Goal: Task Accomplishment & Management: Complete application form

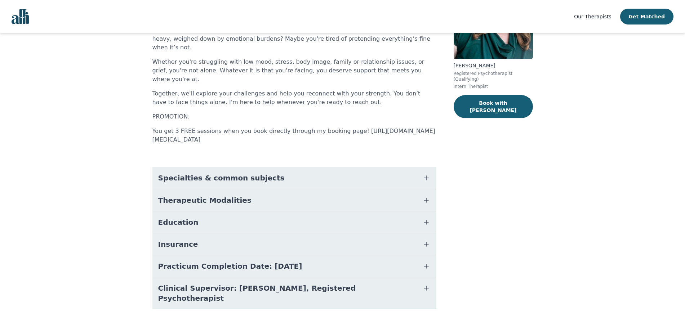
scroll to position [98, 0]
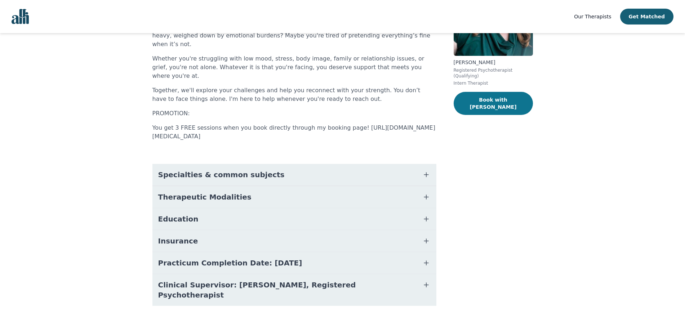
click at [492, 94] on button "Book with [PERSON_NAME]" at bounding box center [493, 103] width 79 height 23
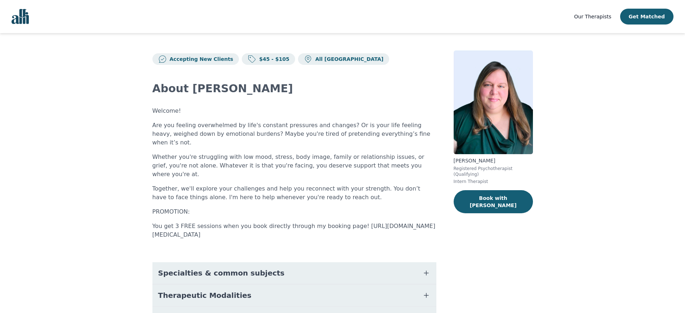
scroll to position [1, 0]
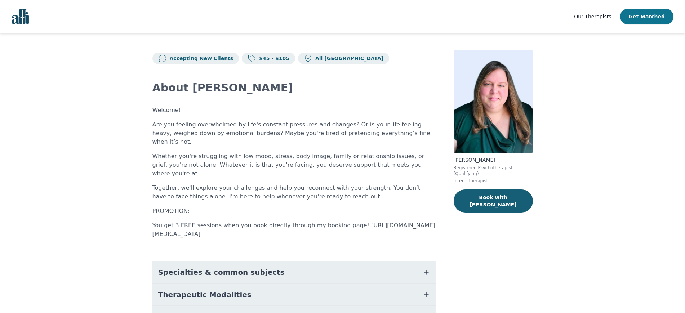
click at [646, 13] on button "Get Matched" at bounding box center [646, 17] width 53 height 16
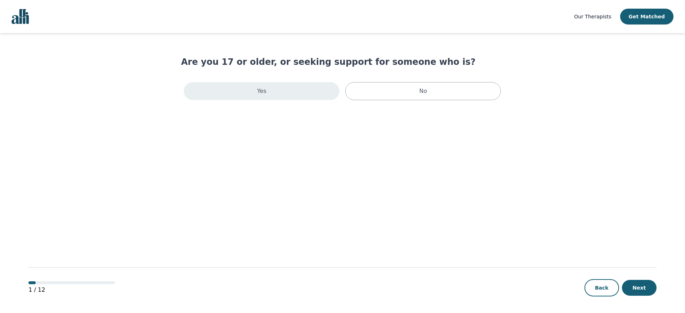
click at [261, 88] on p "Yes" at bounding box center [261, 91] width 9 height 9
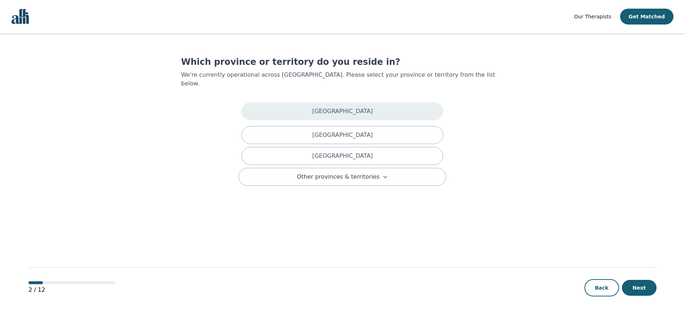
click at [295, 106] on div "[GEOGRAPHIC_DATA]" at bounding box center [343, 111] width 202 height 18
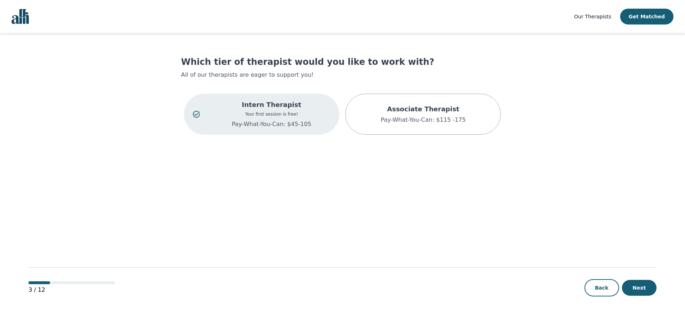
click at [283, 114] on p "Your first session is free!" at bounding box center [272, 114] width 118 height 6
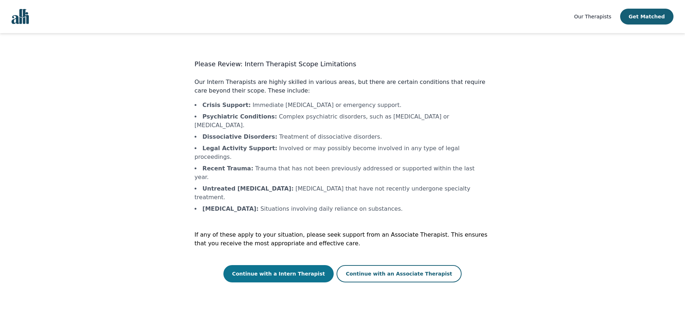
click at [291, 265] on button "Continue with a Intern Therapist" at bounding box center [279, 273] width 110 height 17
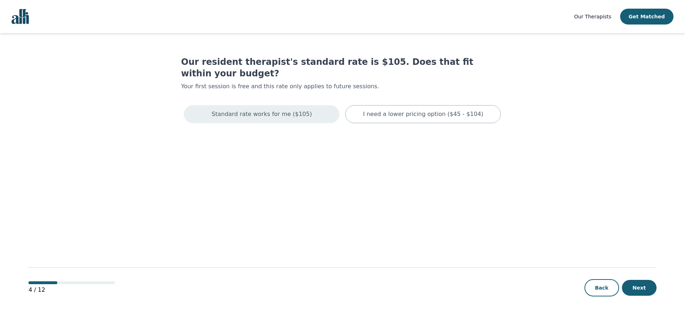
click at [279, 110] on div "Standard rate works for me ($105)" at bounding box center [262, 114] width 156 height 18
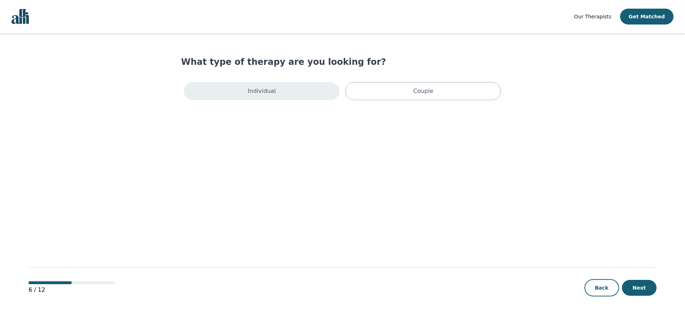
click at [277, 94] on div "Individual" at bounding box center [262, 91] width 156 height 18
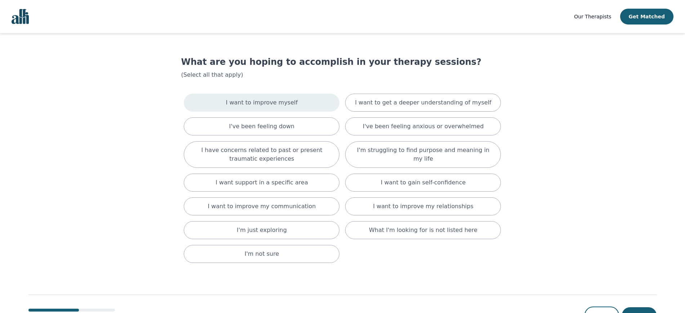
click at [281, 108] on div "I want to improve myself" at bounding box center [262, 103] width 156 height 18
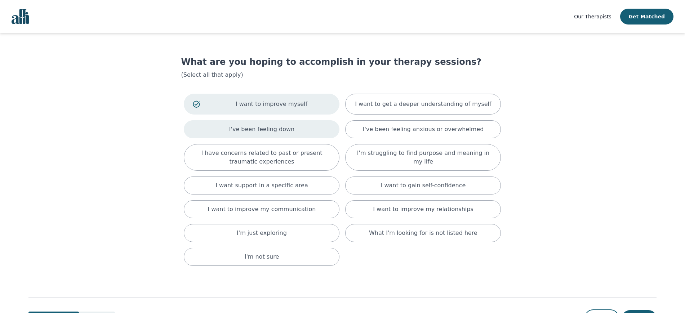
click at [283, 126] on p "I've been feeling down" at bounding box center [261, 129] width 65 height 9
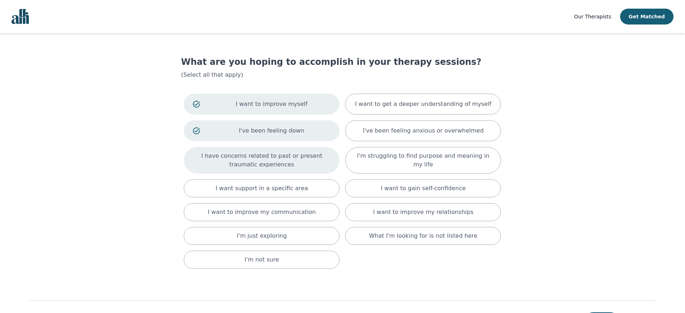
click at [283, 153] on p "I have concerns related to past or present traumatic experiences" at bounding box center [262, 160] width 138 height 17
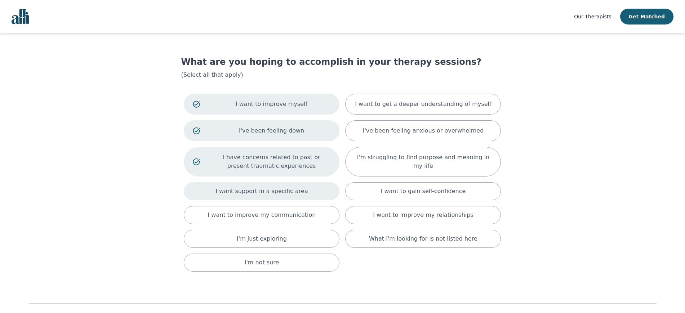
click at [279, 190] on p "I want support in a specific area" at bounding box center [262, 191] width 93 height 9
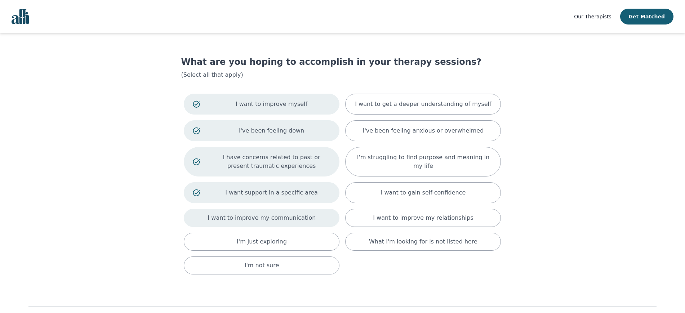
click at [277, 209] on div "I want to improve my communication" at bounding box center [262, 218] width 156 height 18
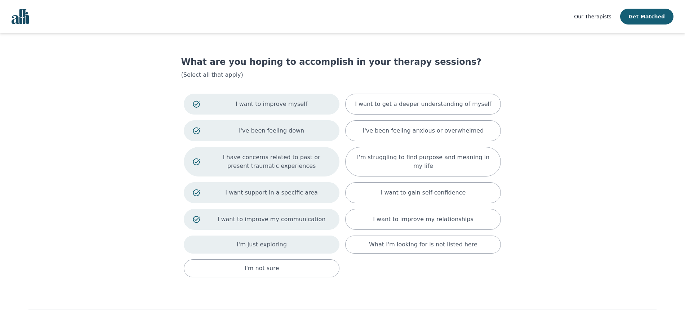
click at [275, 238] on div "I'm just exploring" at bounding box center [262, 245] width 156 height 18
click at [273, 263] on div "I'm not sure" at bounding box center [262, 271] width 156 height 18
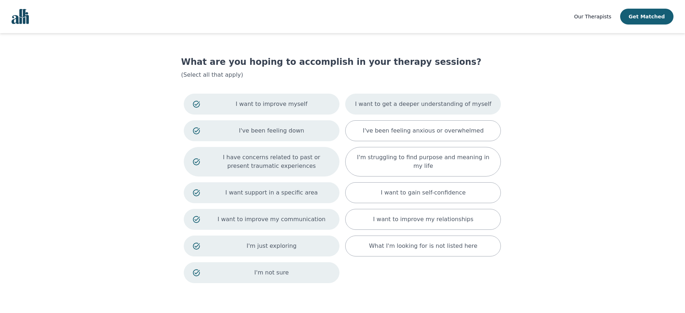
click at [403, 106] on p "I want to get a deeper understanding of myself" at bounding box center [423, 104] width 136 height 9
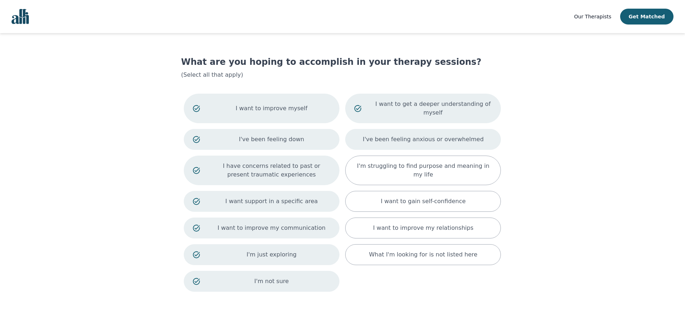
click at [407, 135] on p "I've been feeling anxious or overwhelmed" at bounding box center [423, 139] width 121 height 9
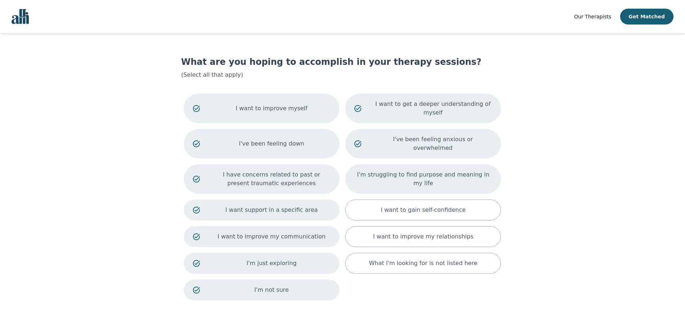
click at [415, 171] on p "I'm struggling to find purpose and meaning in my life" at bounding box center [423, 179] width 138 height 17
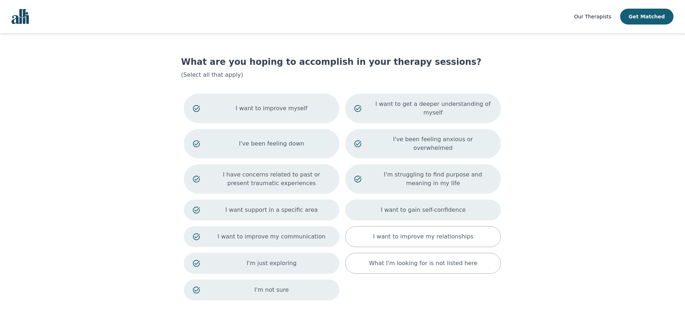
click at [421, 206] on p "I want to gain self-confidence" at bounding box center [423, 210] width 85 height 9
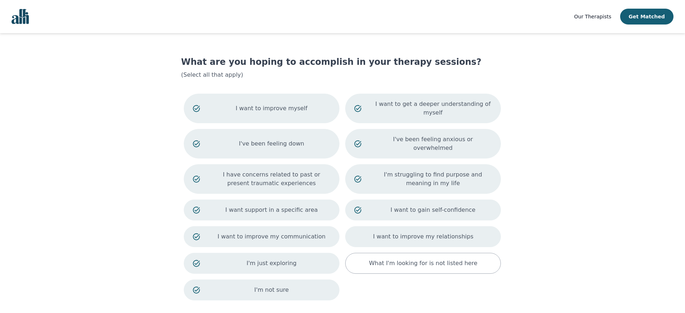
click at [421, 226] on div "I want to improve my relationships" at bounding box center [423, 236] width 156 height 21
click at [420, 253] on div "What I'm looking for is not listed here" at bounding box center [423, 263] width 156 height 21
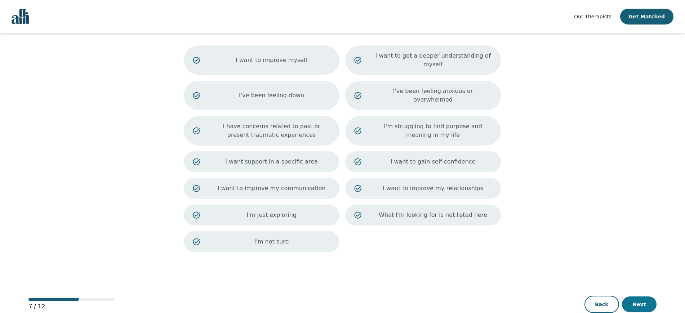
click at [645, 297] on button "Next" at bounding box center [639, 305] width 35 height 16
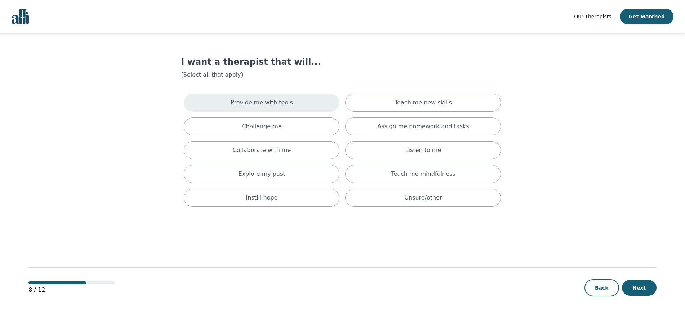
click at [319, 103] on div "Provide me with tools" at bounding box center [262, 103] width 156 height 18
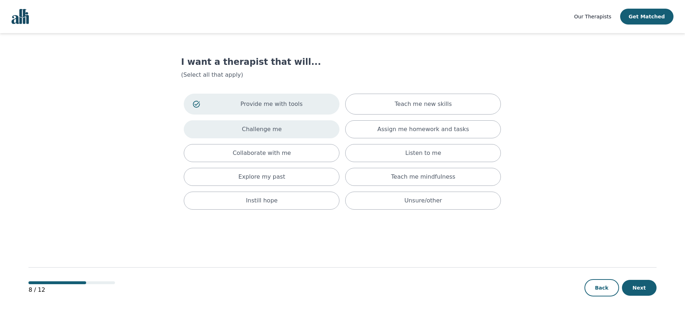
click at [302, 132] on div "Challenge me" at bounding box center [262, 129] width 156 height 18
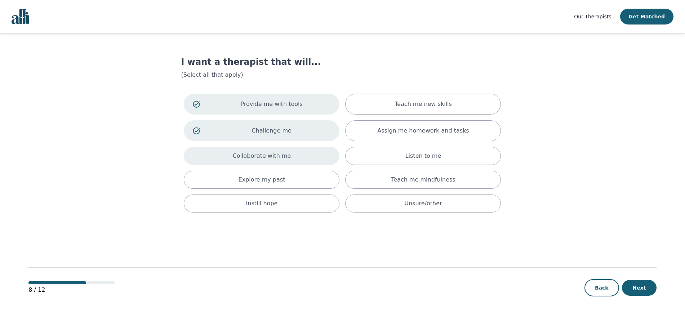
click at [293, 154] on div "Collaborate with me" at bounding box center [262, 156] width 156 height 18
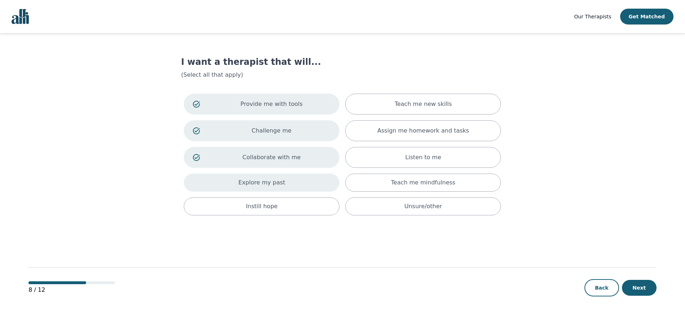
click at [280, 187] on div "Explore my past" at bounding box center [262, 183] width 156 height 18
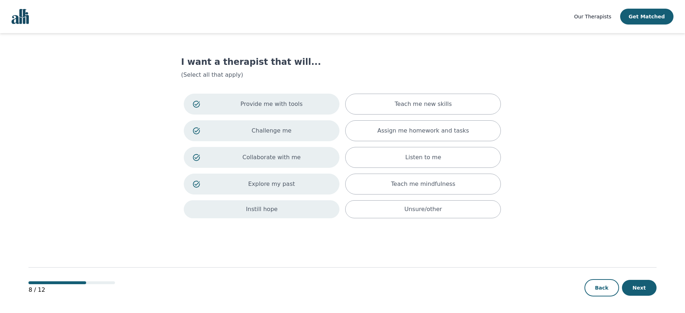
click at [277, 204] on div "Instill hope" at bounding box center [262, 209] width 156 height 18
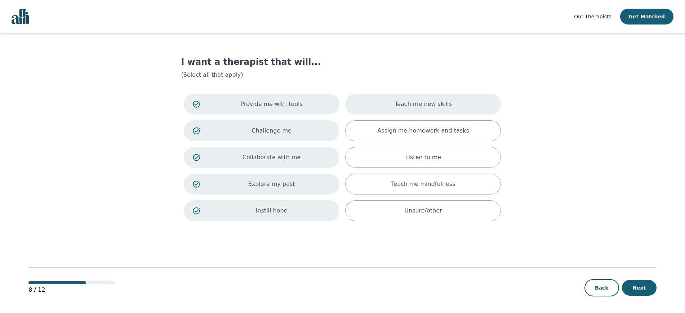
click at [410, 107] on p "Teach me new skills" at bounding box center [423, 104] width 57 height 9
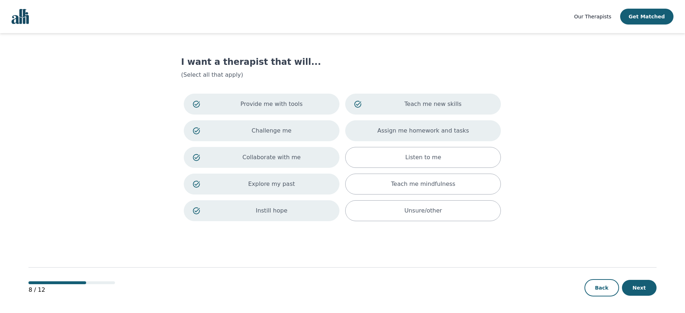
click at [412, 124] on div "Assign me homework and tasks" at bounding box center [423, 130] width 156 height 21
click at [417, 151] on div "Listen to me" at bounding box center [423, 157] width 156 height 21
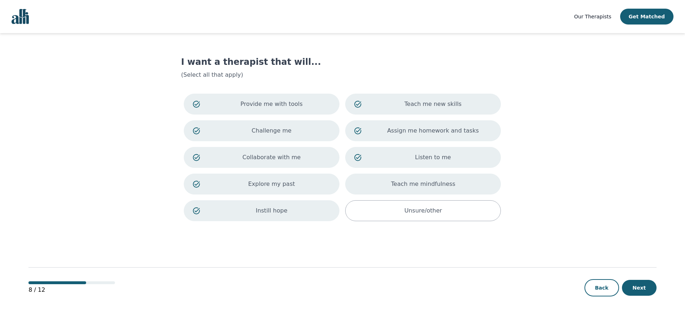
click at [422, 174] on div "Teach me mindfulness" at bounding box center [423, 184] width 156 height 21
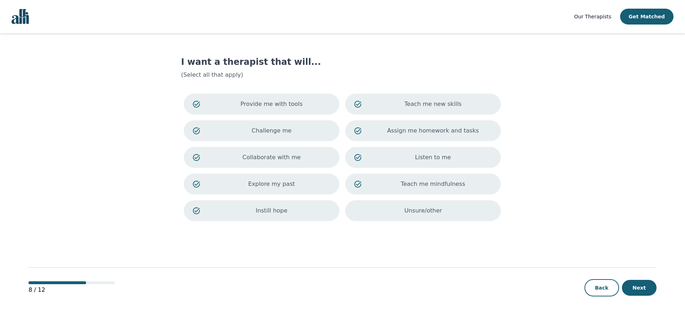
click at [432, 208] on p "Unsure/other" at bounding box center [422, 211] width 37 height 9
click at [647, 288] on button "Next" at bounding box center [639, 288] width 35 height 16
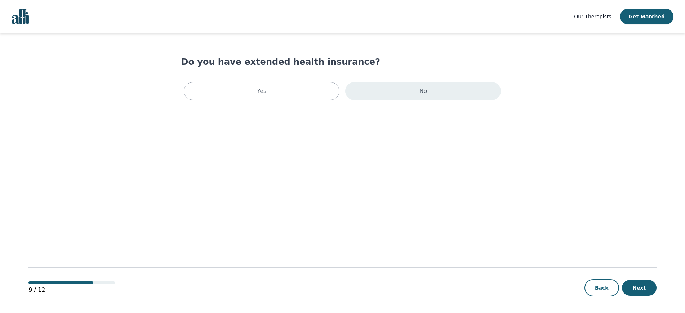
click at [416, 93] on div "No" at bounding box center [423, 91] width 156 height 18
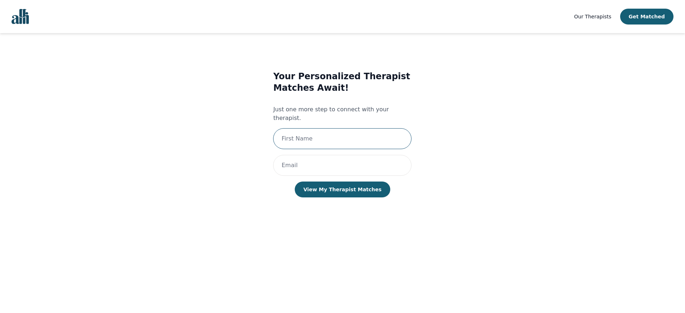
click at [385, 128] on input "text" at bounding box center [342, 138] width 138 height 21
type input "[PERSON_NAME]"
click at [355, 159] on input "email" at bounding box center [342, 165] width 138 height 21
type input "[EMAIL_ADDRESS][DOMAIN_NAME]"
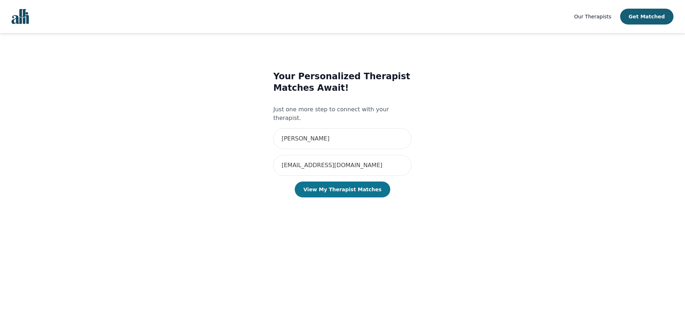
click at [350, 183] on button "View My Therapist Matches" at bounding box center [343, 190] width 96 height 16
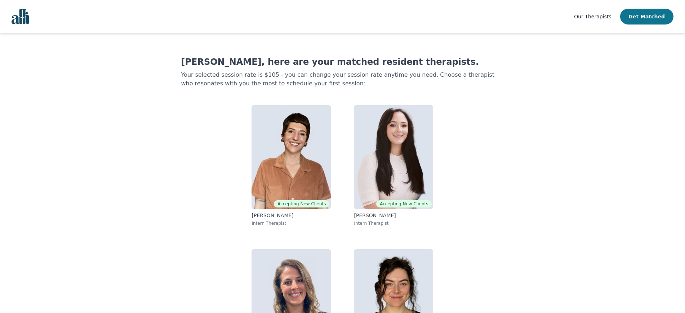
click at [650, 18] on button "Get Matched" at bounding box center [646, 17] width 53 height 16
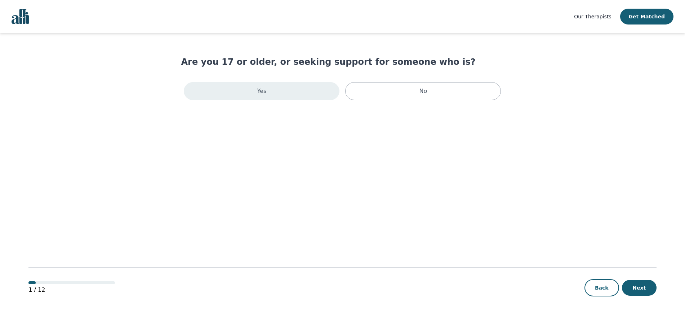
click at [264, 91] on p "Yes" at bounding box center [261, 91] width 9 height 9
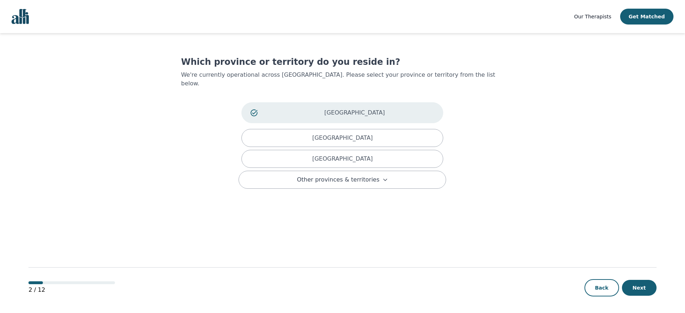
click at [305, 109] on p "[GEOGRAPHIC_DATA]" at bounding box center [355, 113] width 160 height 9
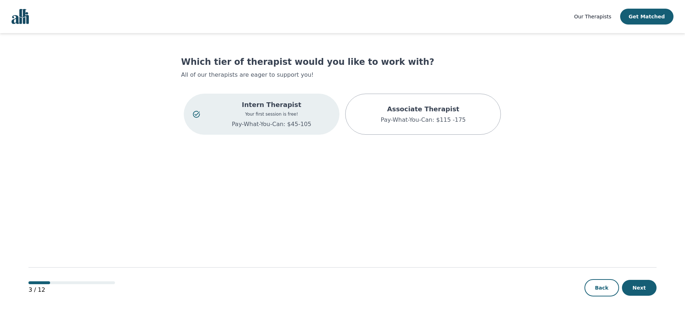
click at [299, 110] on div "Intern Therapist Your first session is free! Pay-What-You-Can: $45-105" at bounding box center [272, 114] width 118 height 29
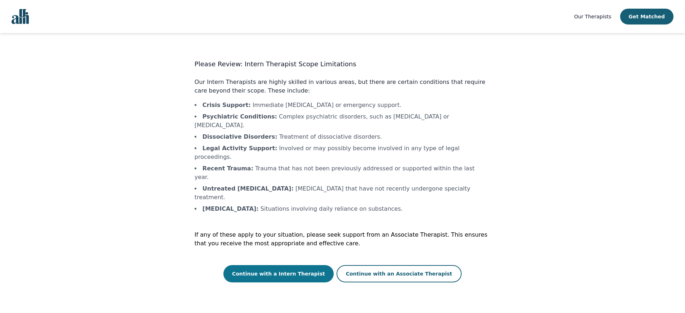
click at [302, 265] on button "Continue with a Intern Therapist" at bounding box center [279, 273] width 110 height 17
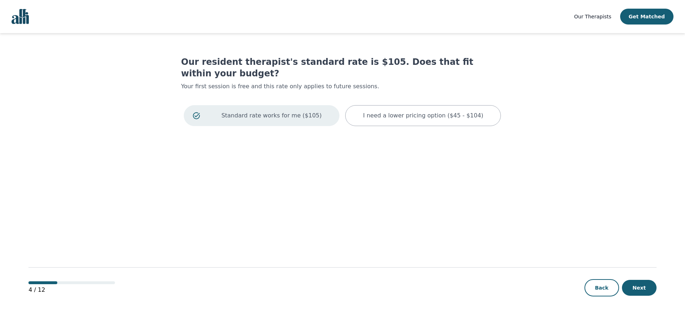
click at [301, 111] on p "Standard rate works for me ($105)" at bounding box center [272, 115] width 118 height 9
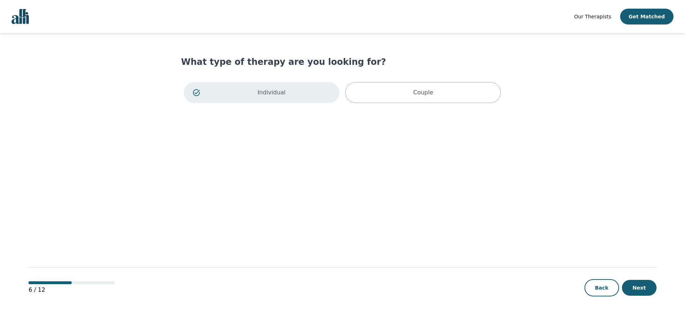
click at [304, 89] on p "Individual" at bounding box center [272, 92] width 118 height 9
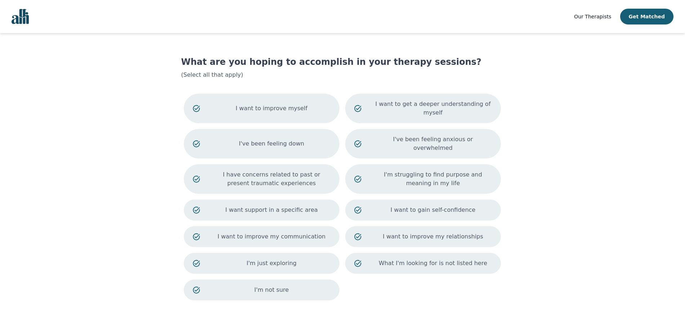
click at [289, 140] on p "I've been feeling down" at bounding box center [272, 144] width 118 height 9
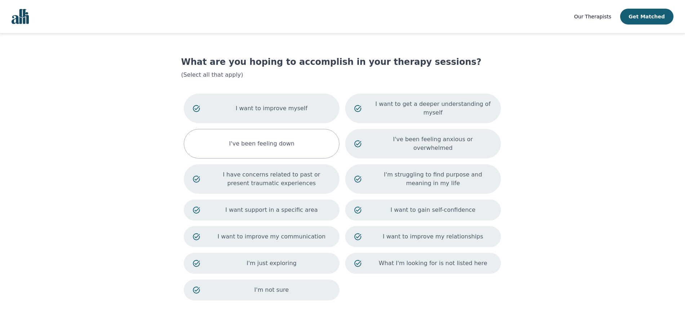
scroll to position [48, 0]
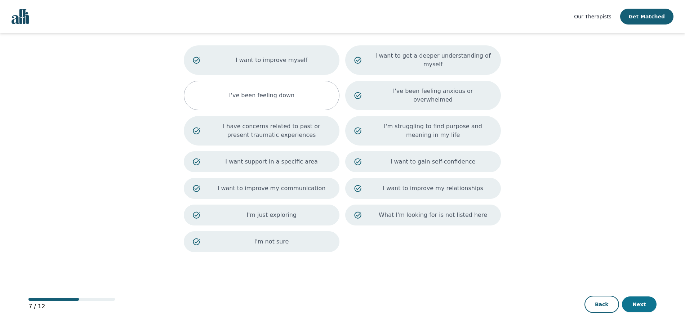
click at [643, 297] on button "Next" at bounding box center [639, 305] width 35 height 16
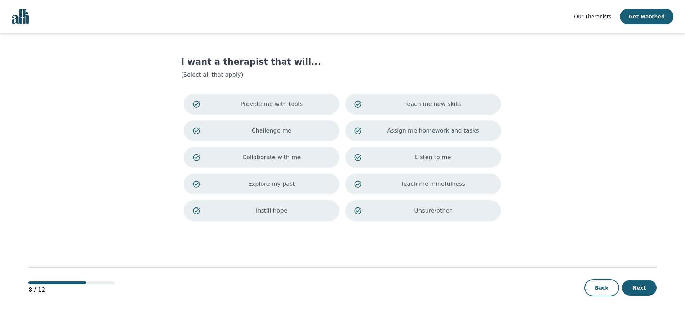
click at [411, 155] on p "Listen to me" at bounding box center [433, 157] width 118 height 9
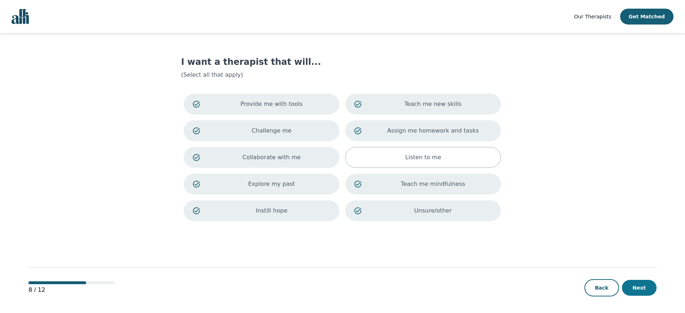
click at [642, 283] on button "Next" at bounding box center [639, 288] width 35 height 16
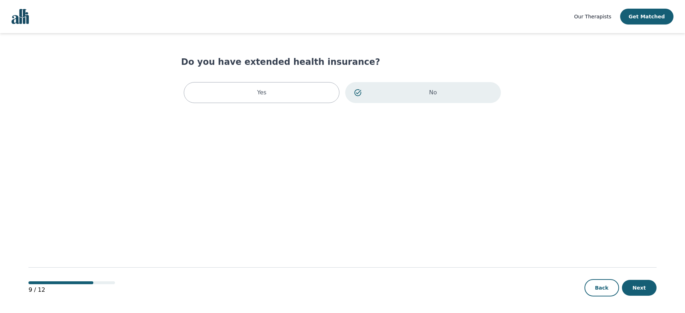
click at [388, 88] on p "No" at bounding box center [433, 92] width 118 height 9
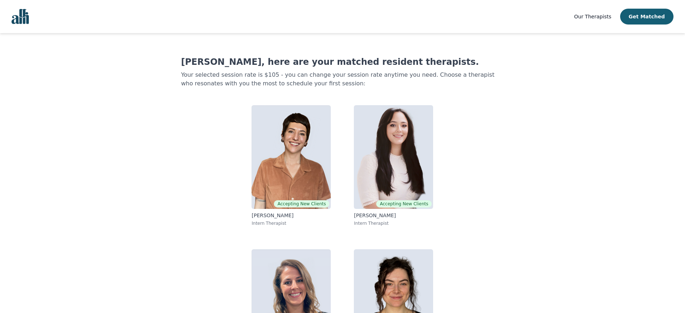
scroll to position [63, 0]
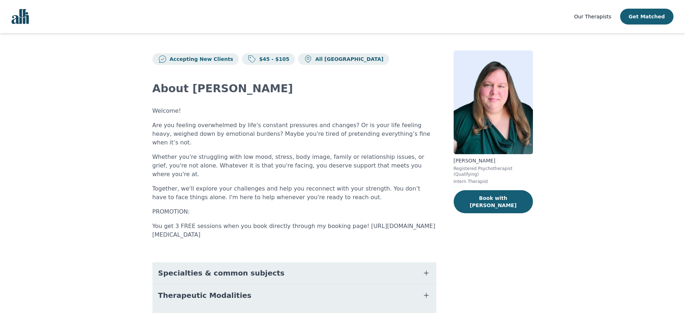
click at [596, 14] on span "Our Therapists" at bounding box center [592, 17] width 37 height 6
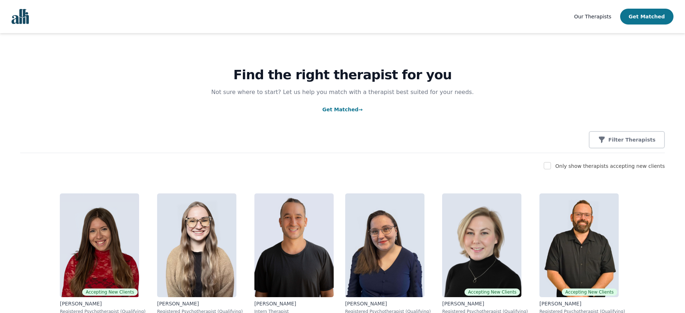
click at [655, 22] on button "Get Matched" at bounding box center [646, 17] width 53 height 16
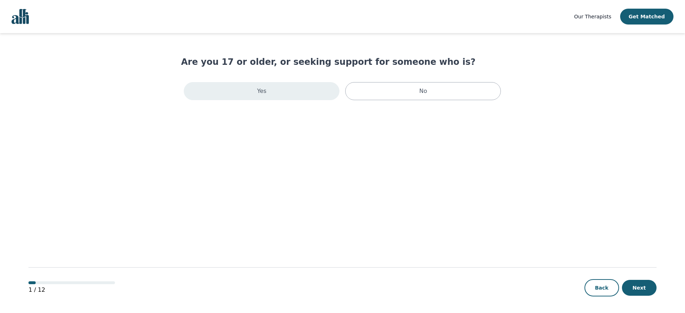
click at [282, 86] on div "Yes" at bounding box center [262, 91] width 156 height 18
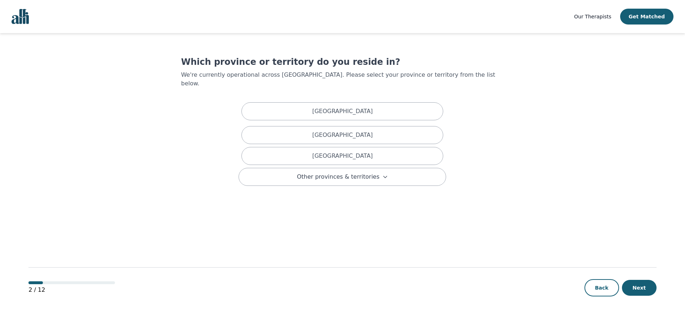
click at [282, 86] on div "Which province or territory do you reside in? We're currently operational acros…" at bounding box center [342, 121] width 323 height 130
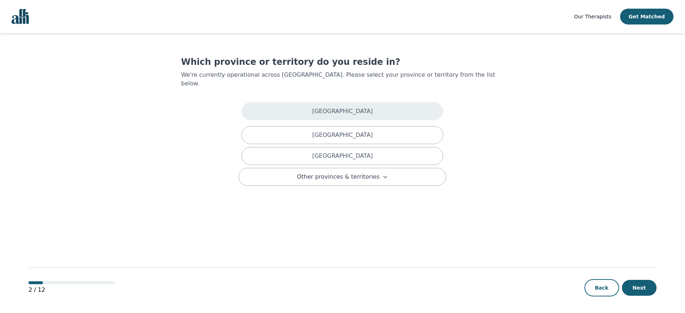
click at [299, 102] on div "[GEOGRAPHIC_DATA]" at bounding box center [343, 111] width 202 height 18
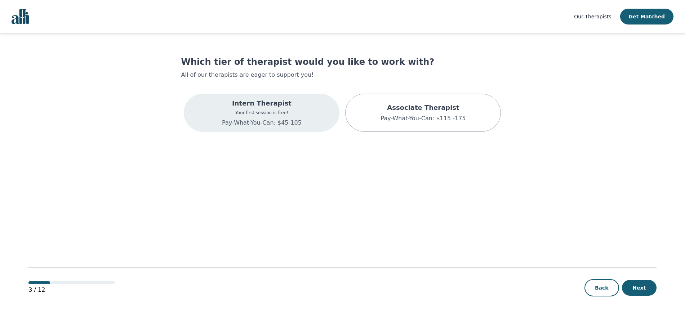
click at [313, 121] on div "Intern Therapist Your first session is free! Pay-What-You-Can: $45-105" at bounding box center [262, 113] width 156 height 38
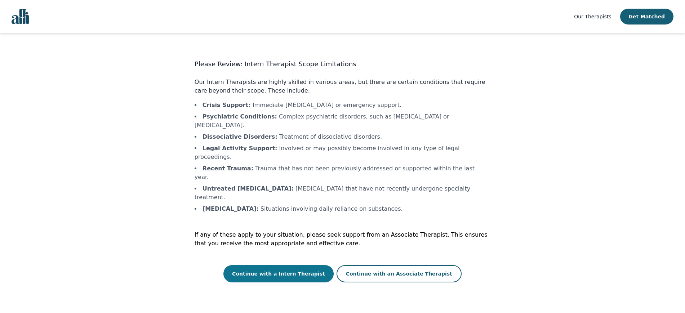
click at [306, 265] on button "Continue with a Intern Therapist" at bounding box center [279, 273] width 110 height 17
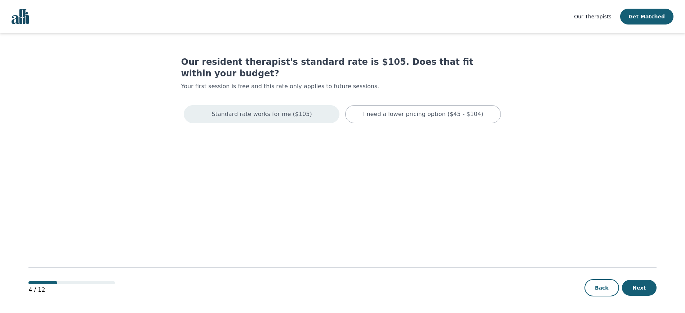
click at [294, 110] on p "Standard rate works for me ($105)" at bounding box center [262, 114] width 100 height 9
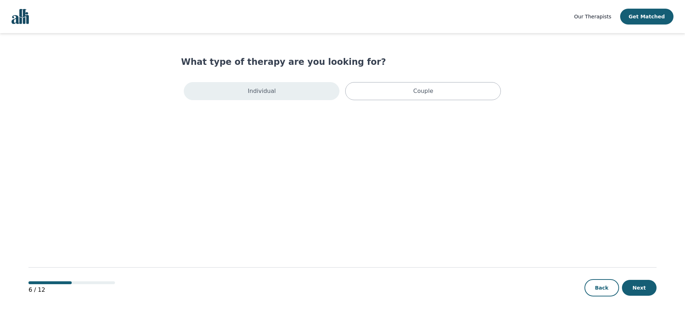
click at [287, 85] on div "Individual" at bounding box center [262, 91] width 156 height 18
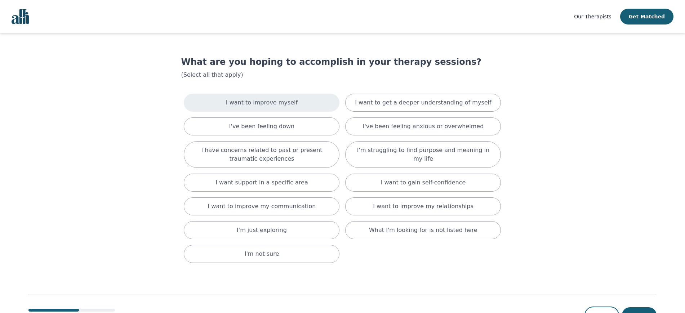
click at [284, 98] on p "I want to improve myself" at bounding box center [262, 102] width 72 height 9
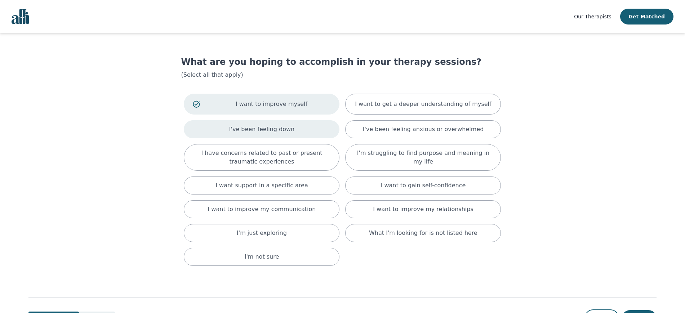
click at [307, 127] on div "I've been feeling down" at bounding box center [262, 129] width 156 height 18
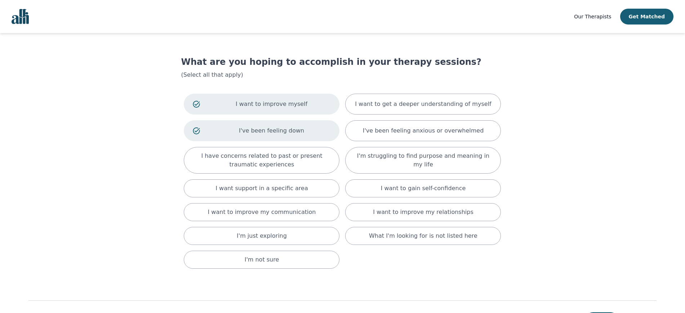
click at [307, 106] on p "I want to improve myself" at bounding box center [272, 104] width 118 height 9
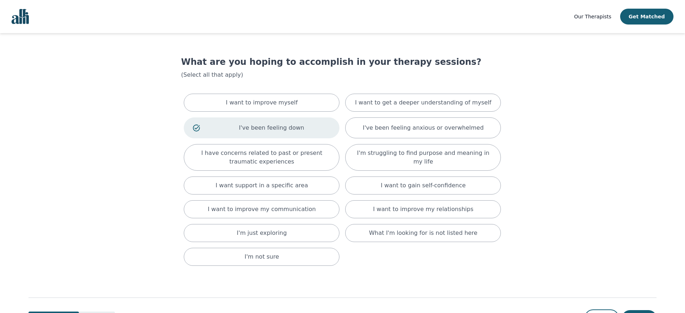
scroll to position [31, 0]
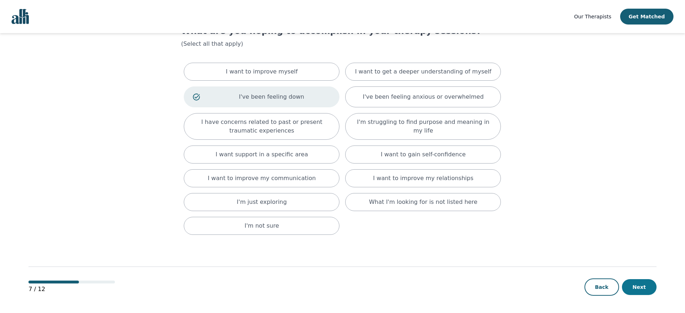
click at [635, 280] on button "Next" at bounding box center [639, 287] width 35 height 16
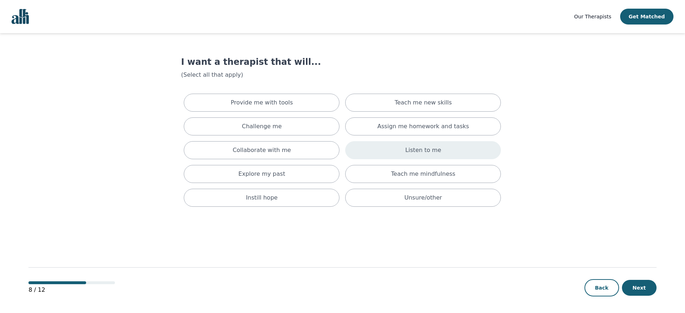
click at [461, 152] on div "Listen to me" at bounding box center [423, 150] width 156 height 18
click at [641, 286] on button "Next" at bounding box center [639, 288] width 35 height 16
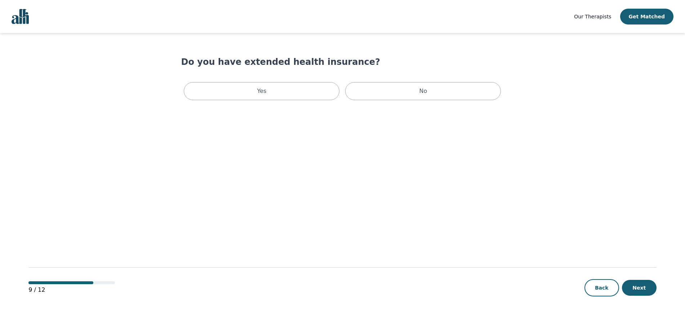
click at [404, 81] on div "Yes No" at bounding box center [342, 91] width 323 height 24
click at [405, 85] on div "No" at bounding box center [423, 91] width 156 height 18
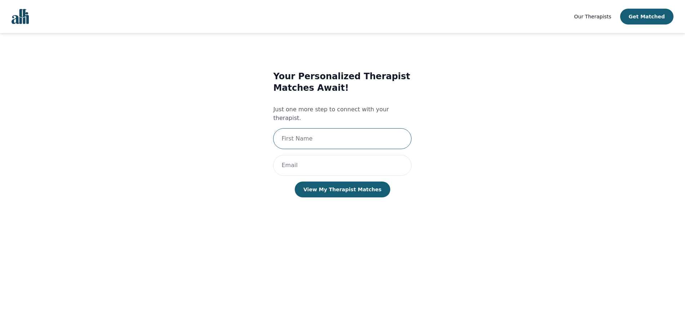
click at [348, 132] on input "text" at bounding box center [342, 138] width 138 height 21
type input "[PERSON_NAME]"
click at [339, 155] on input "email" at bounding box center [342, 165] width 138 height 21
type input "[EMAIL_ADDRESS][DOMAIN_NAME]"
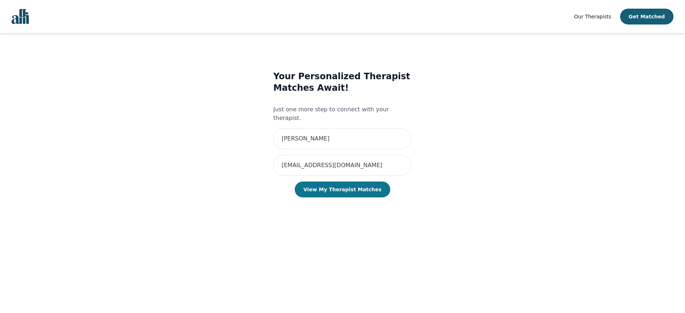
click at [348, 183] on button "View My Therapist Matches" at bounding box center [343, 190] width 96 height 16
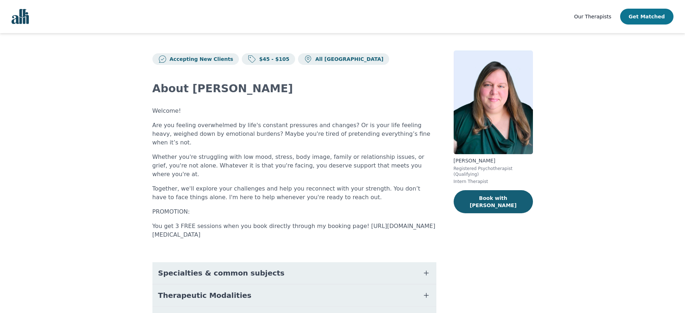
click at [648, 18] on button "Get Matched" at bounding box center [646, 17] width 53 height 16
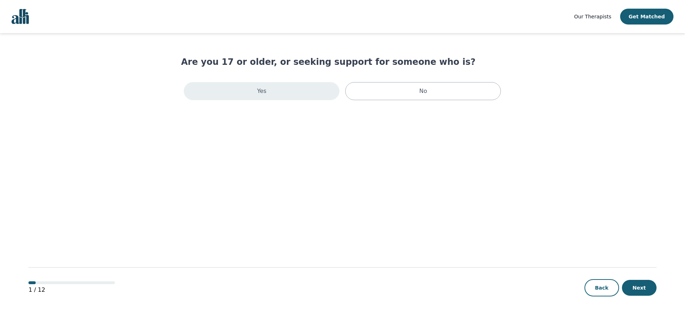
click at [280, 97] on div "Yes" at bounding box center [262, 91] width 156 height 18
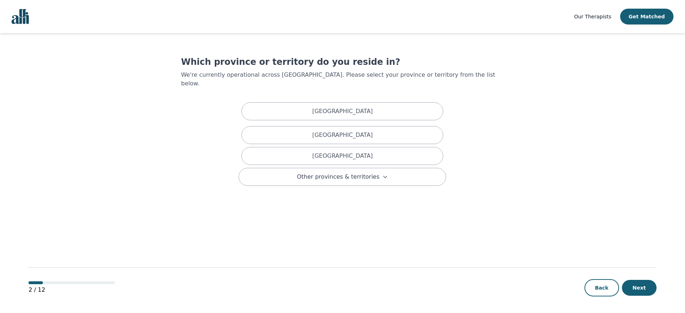
click at [280, 102] on div "[GEOGRAPHIC_DATA]" at bounding box center [343, 111] width 202 height 18
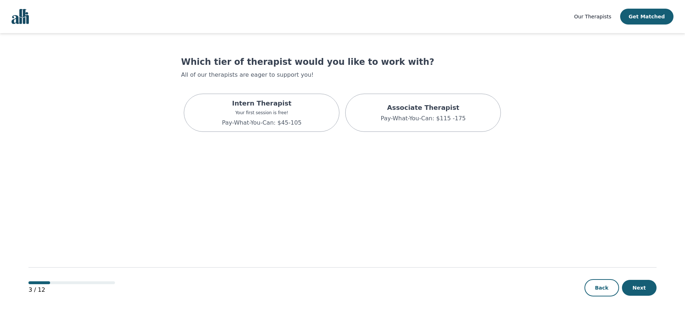
click at [280, 97] on div "Intern Therapist Your first session is free! Pay-What-You-Can: $45-105" at bounding box center [262, 113] width 156 height 38
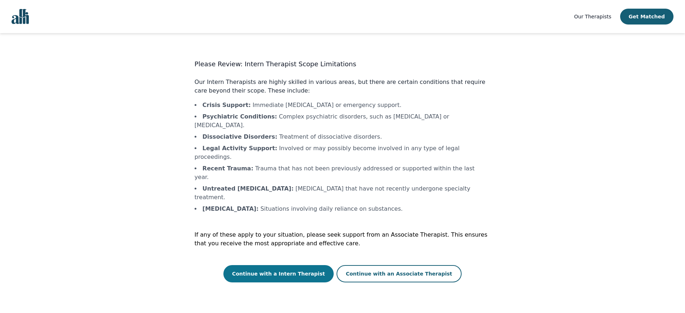
click at [294, 265] on button "Continue with a Intern Therapist" at bounding box center [279, 273] width 110 height 17
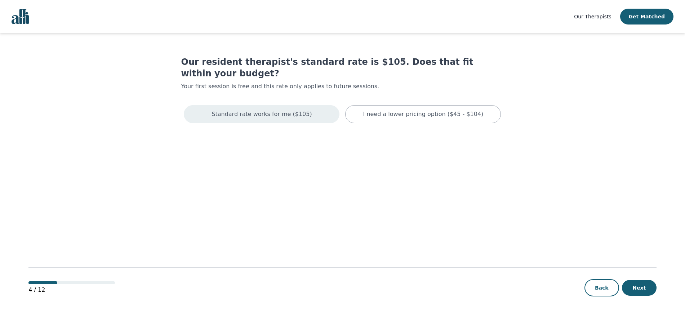
click at [270, 110] on div "Standard rate works for me ($105)" at bounding box center [262, 114] width 156 height 18
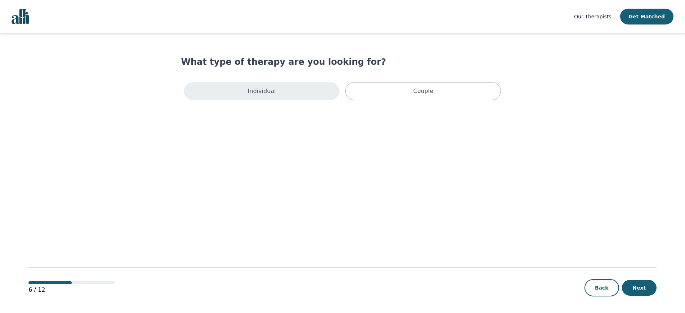
click at [280, 94] on div "Individual" at bounding box center [262, 91] width 156 height 18
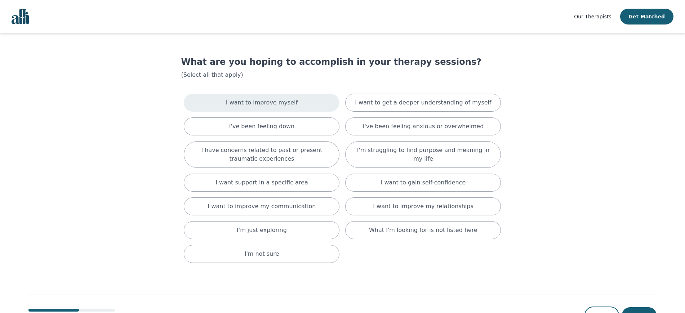
click at [290, 104] on p "I want to improve myself" at bounding box center [262, 102] width 72 height 9
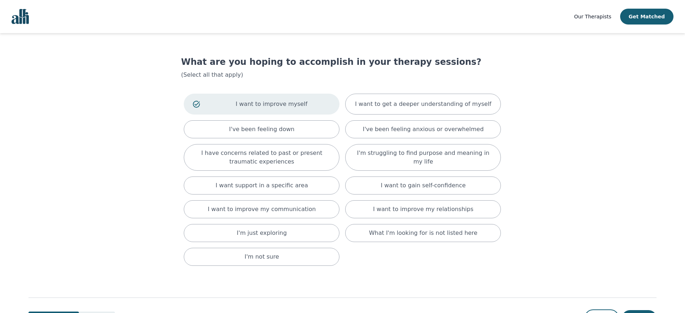
scroll to position [31, 0]
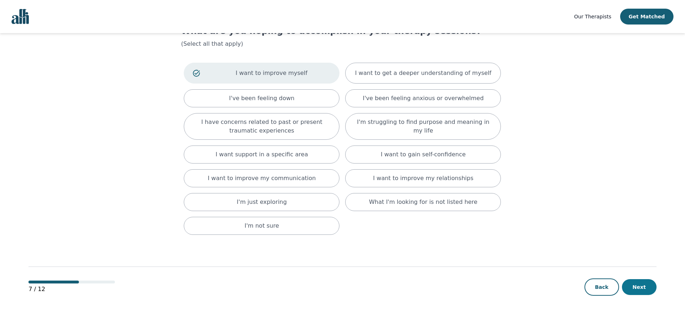
click at [641, 284] on button "Next" at bounding box center [639, 287] width 35 height 16
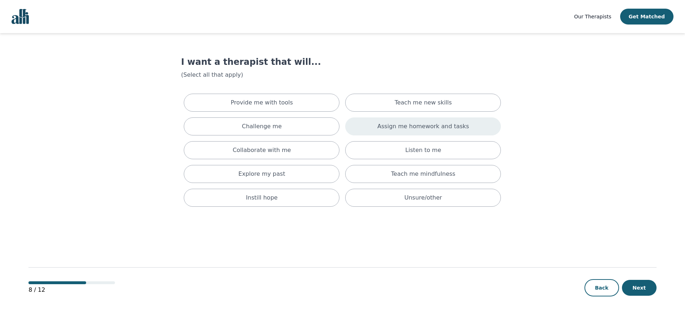
click at [433, 118] on div "Assign me homework and tasks" at bounding box center [423, 127] width 156 height 18
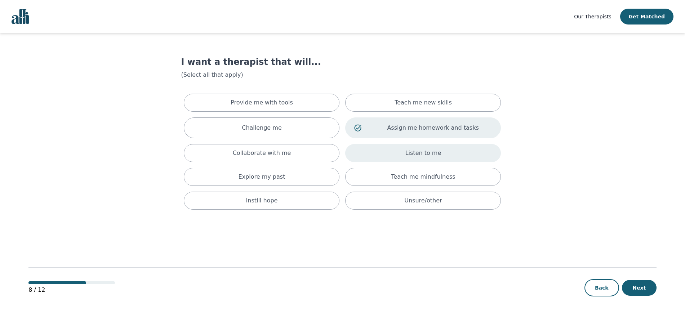
click at [455, 146] on div "Listen to me" at bounding box center [423, 153] width 156 height 18
click at [457, 124] on p "Assign me homework and tasks" at bounding box center [433, 128] width 118 height 9
click at [640, 289] on button "Next" at bounding box center [639, 288] width 35 height 16
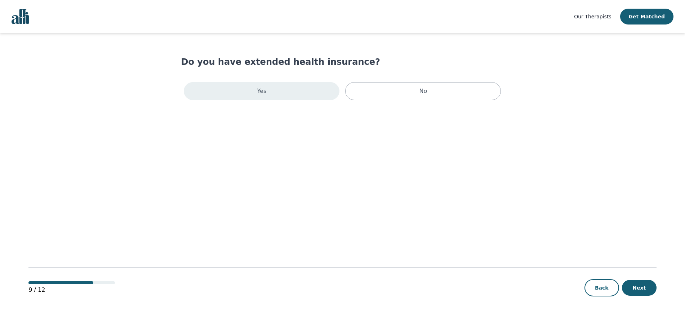
click at [299, 84] on div "Yes" at bounding box center [262, 91] width 156 height 18
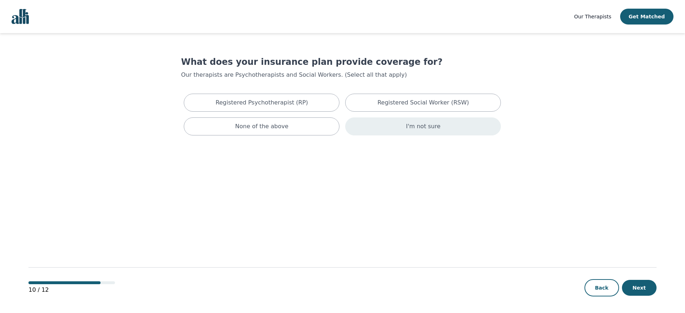
click at [401, 130] on div "I'm not sure" at bounding box center [423, 127] width 156 height 18
click at [645, 292] on button "Next" at bounding box center [639, 288] width 35 height 16
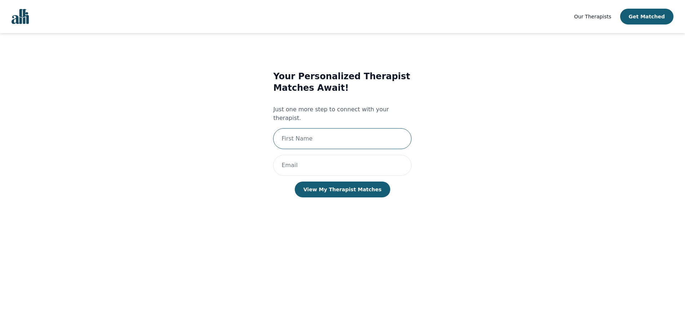
click at [346, 132] on input "text" at bounding box center [342, 138] width 138 height 21
type input "[PERSON_NAME]"
click at [340, 155] on input "email" at bounding box center [342, 165] width 138 height 21
type input "[EMAIL_ADDRESS][DOMAIN_NAME]"
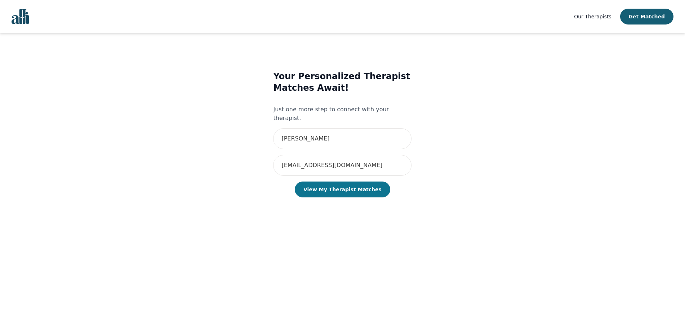
click at [349, 182] on button "View My Therapist Matches" at bounding box center [343, 190] width 96 height 16
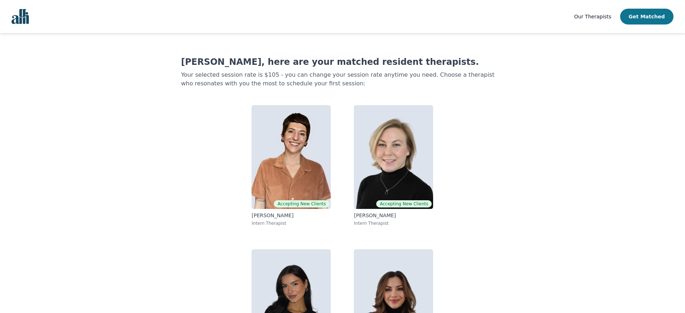
click at [647, 17] on button "Get Matched" at bounding box center [646, 17] width 53 height 16
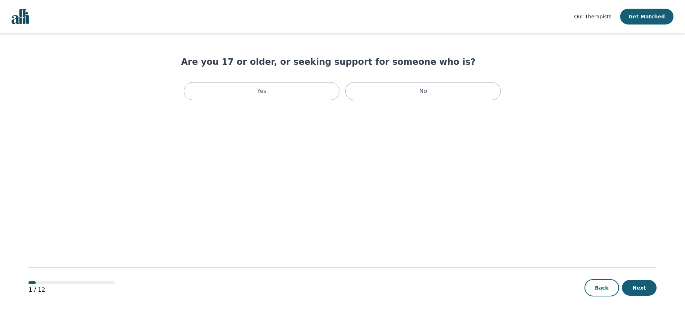
click at [594, 16] on span "Our Therapists" at bounding box center [592, 17] width 37 height 6
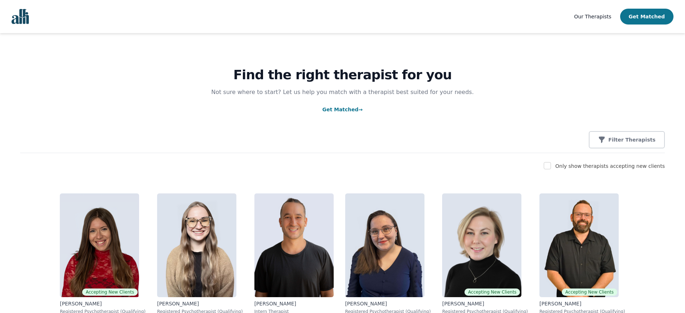
click at [641, 15] on button "Get Matched" at bounding box center [646, 17] width 53 height 16
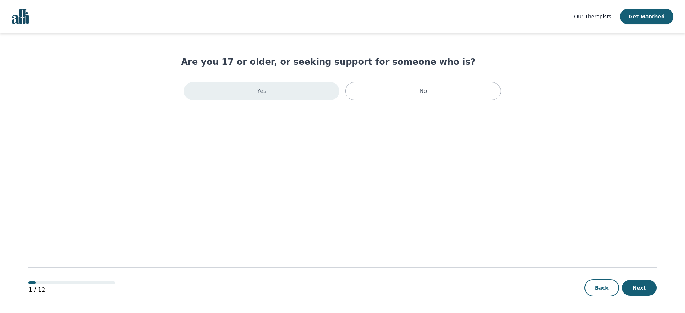
click at [239, 90] on div "Yes" at bounding box center [262, 91] width 156 height 18
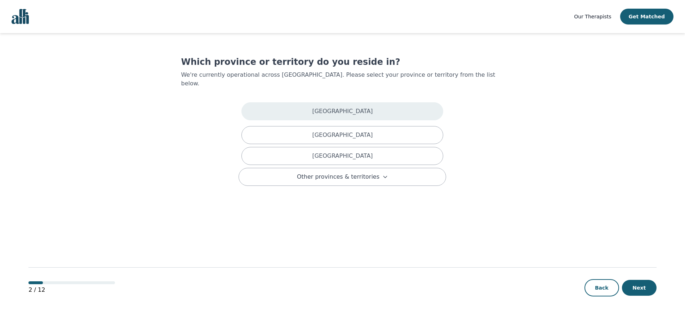
click at [289, 102] on div "[GEOGRAPHIC_DATA]" at bounding box center [343, 111] width 202 height 18
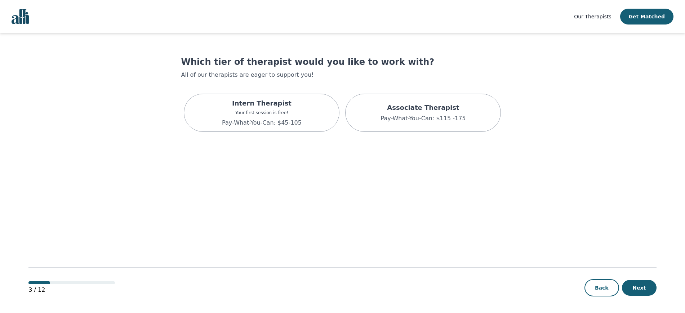
click at [289, 101] on p "Intern Therapist" at bounding box center [262, 103] width 80 height 10
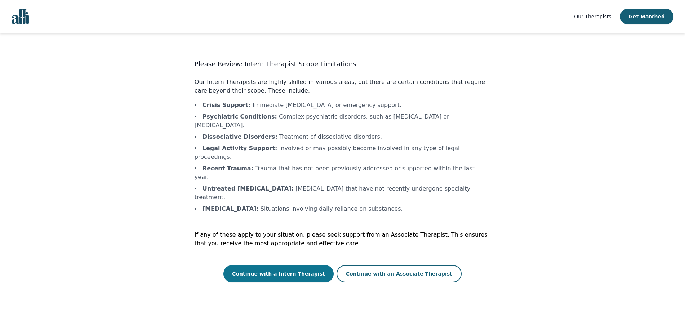
click at [291, 265] on button "Continue with a Intern Therapist" at bounding box center [279, 273] width 110 height 17
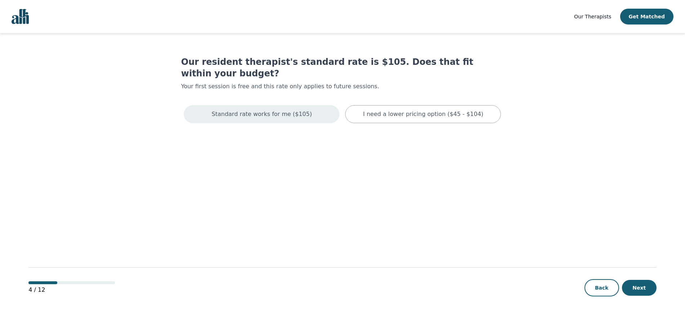
click at [311, 110] on div "Standard rate works for me ($105)" at bounding box center [262, 114] width 156 height 18
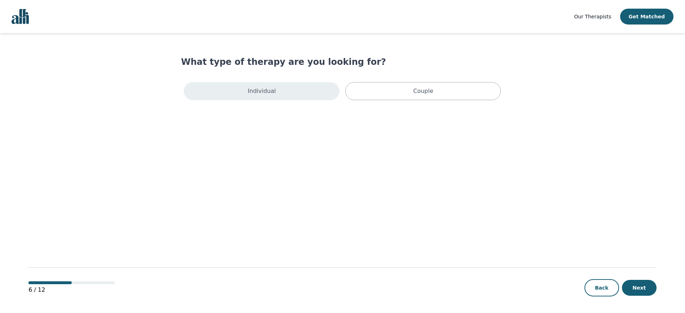
click at [305, 90] on div "Individual" at bounding box center [262, 91] width 156 height 18
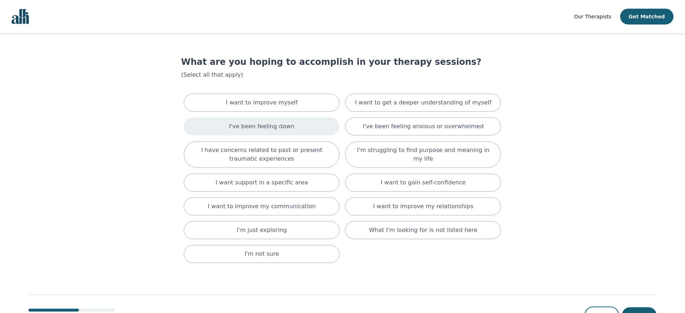
click at [296, 129] on div "I've been feeling down" at bounding box center [262, 127] width 156 height 18
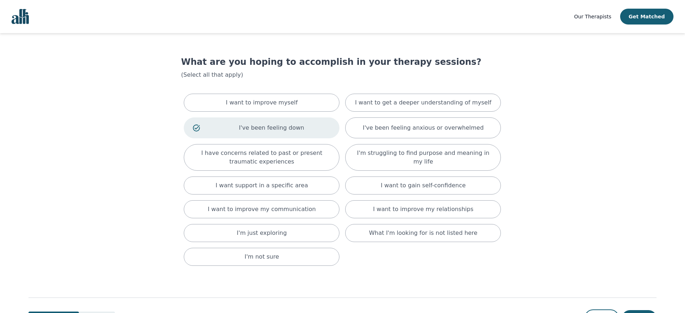
scroll to position [31, 0]
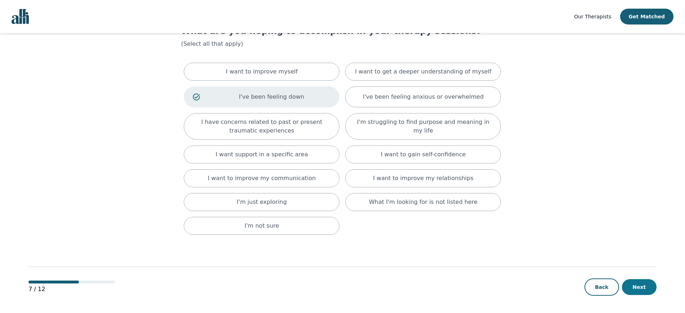
click at [646, 290] on button "Next" at bounding box center [639, 287] width 35 height 16
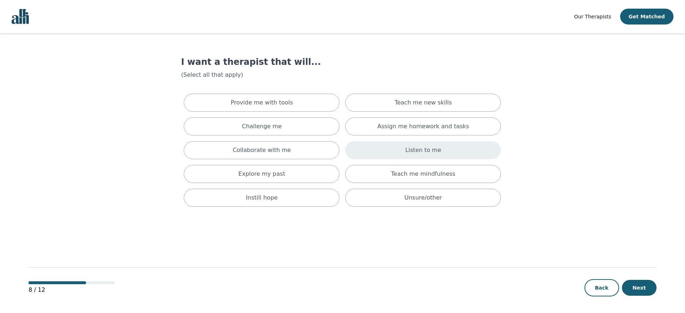
click at [470, 150] on div "Listen to me" at bounding box center [423, 150] width 156 height 18
click at [644, 288] on button "Next" at bounding box center [639, 288] width 35 height 16
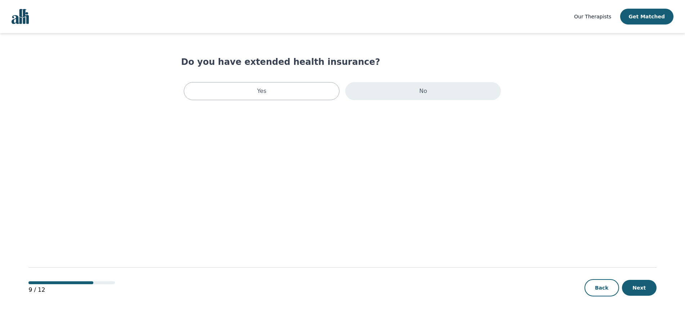
click at [430, 97] on div "No" at bounding box center [423, 91] width 156 height 18
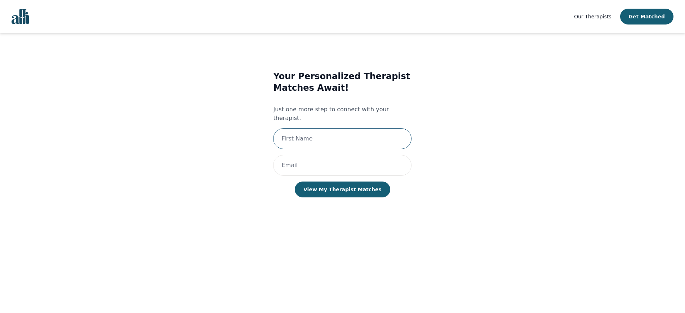
click at [324, 133] on input "text" at bounding box center [342, 138] width 138 height 21
type input "[PERSON_NAME]"
click at [323, 155] on input "email" at bounding box center [342, 165] width 138 height 21
type input "[EMAIL_ADDRESS][DOMAIN_NAME]"
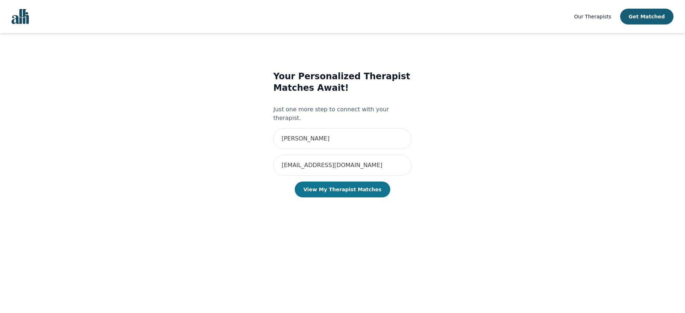
click at [336, 183] on button "View My Therapist Matches" at bounding box center [343, 190] width 96 height 16
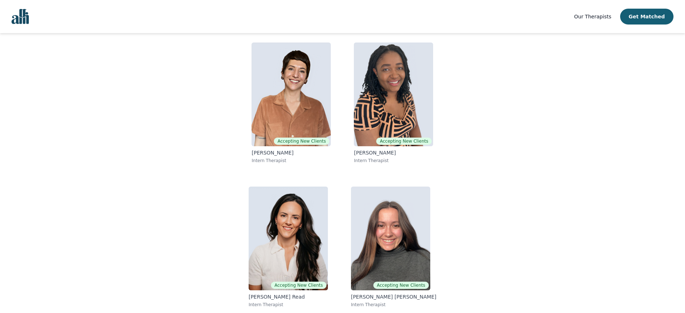
scroll to position [63, 0]
click at [653, 14] on button "Get Matched" at bounding box center [646, 17] width 53 height 16
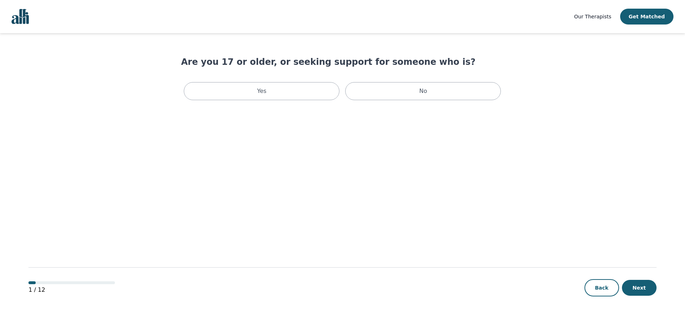
click at [601, 17] on span "Our Therapists" at bounding box center [592, 17] width 37 height 6
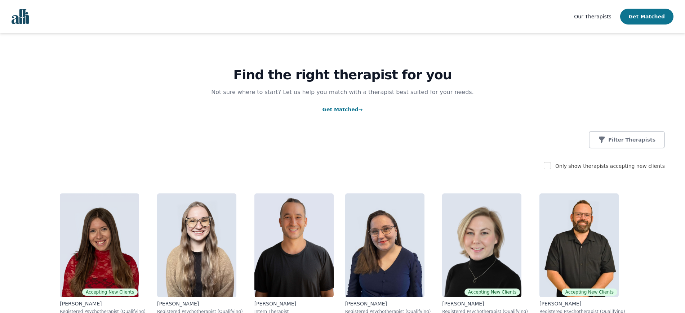
click at [655, 16] on button "Get Matched" at bounding box center [646, 17] width 53 height 16
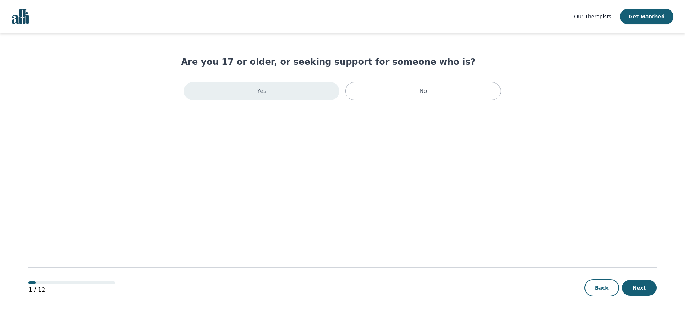
click at [258, 90] on p "Yes" at bounding box center [261, 91] width 9 height 9
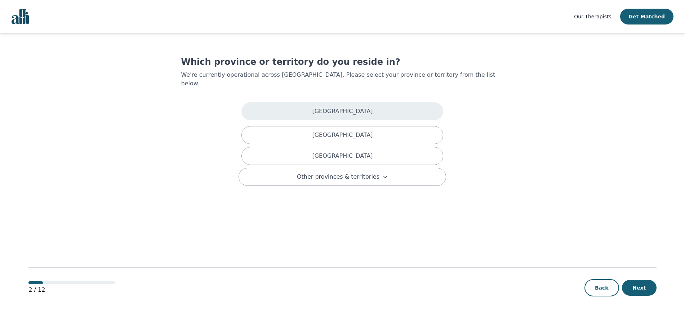
click at [295, 102] on div "[GEOGRAPHIC_DATA]" at bounding box center [343, 111] width 202 height 18
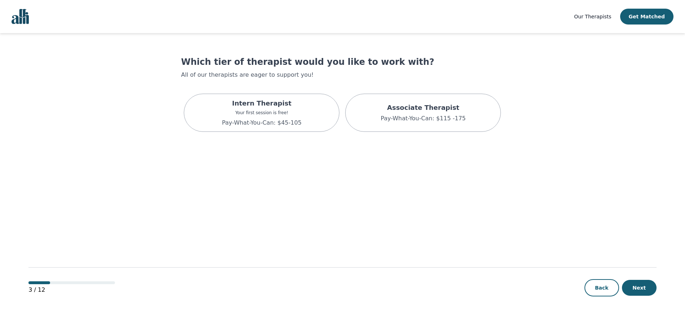
click at [295, 98] on div "Intern Therapist Your first session is free! Pay-What-You-Can: $45-105" at bounding box center [262, 113] width 156 height 38
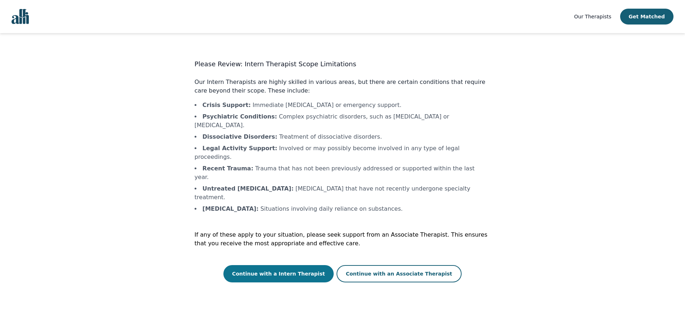
click at [280, 265] on button "Continue with a Intern Therapist" at bounding box center [279, 273] width 110 height 17
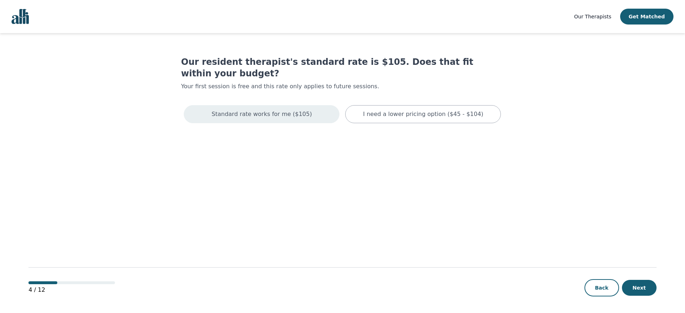
click at [283, 105] on div "Standard rate works for me ($105)" at bounding box center [262, 114] width 156 height 18
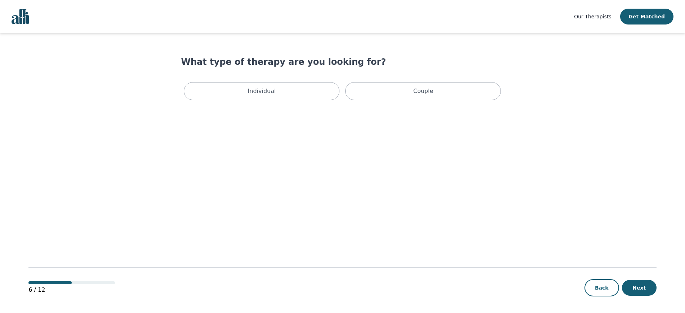
click at [283, 98] on div "Individual" at bounding box center [262, 91] width 156 height 18
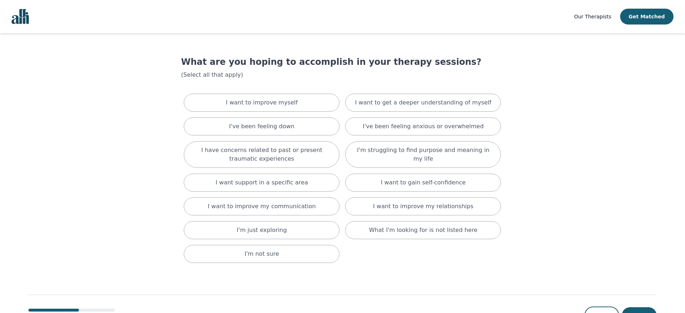
click at [283, 98] on div "I want to improve myself" at bounding box center [262, 103] width 156 height 18
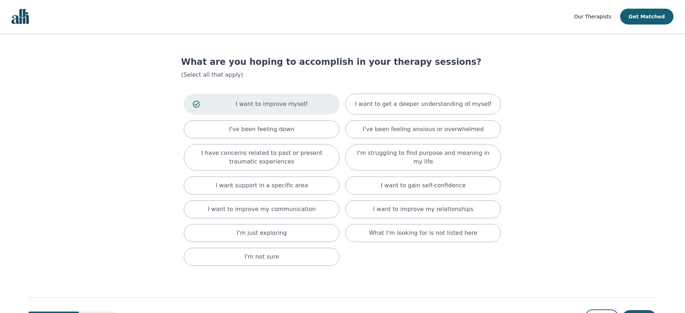
scroll to position [31, 0]
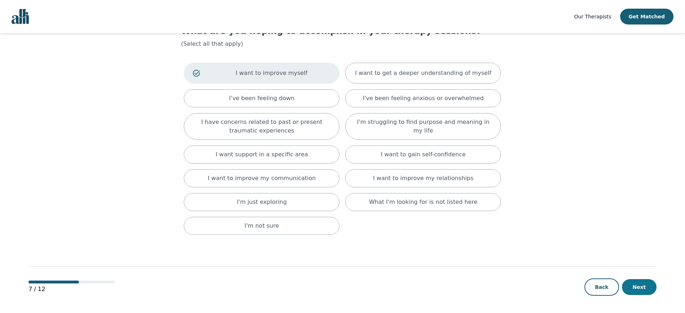
click at [646, 290] on button "Next" at bounding box center [639, 287] width 35 height 16
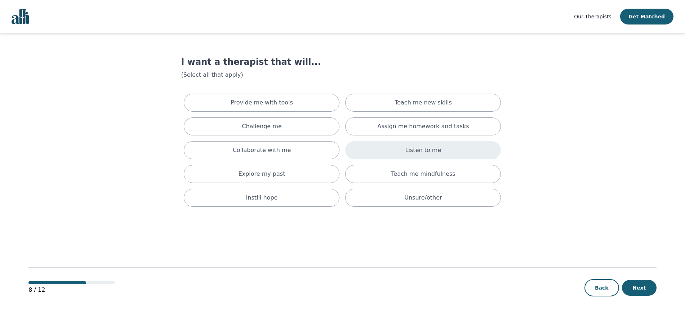
click at [466, 155] on div "Listen to me" at bounding box center [423, 150] width 156 height 18
click at [637, 283] on button "Next" at bounding box center [639, 288] width 35 height 16
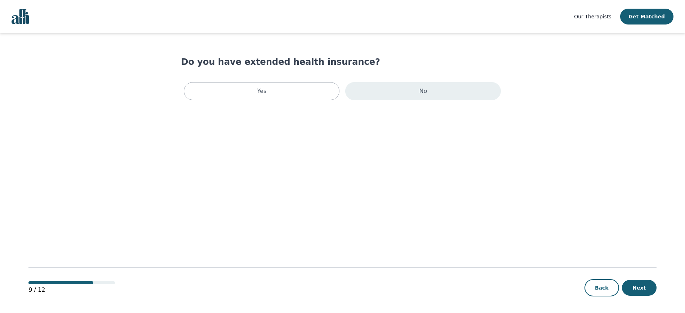
click at [403, 94] on div "No" at bounding box center [423, 91] width 156 height 18
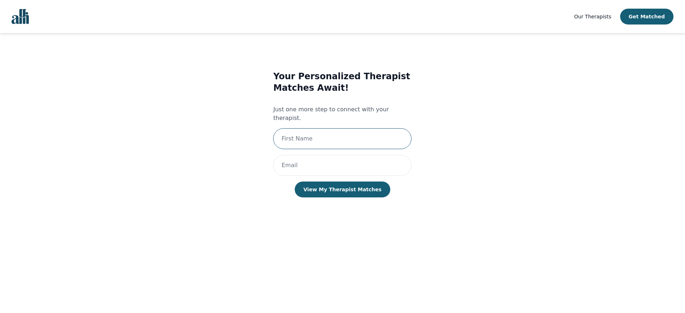
click at [342, 134] on input "text" at bounding box center [342, 138] width 138 height 21
type input "[PERSON_NAME]"
click at [340, 155] on input "email" at bounding box center [342, 165] width 138 height 21
type input "[EMAIL_ADDRESS][DOMAIN_NAME]"
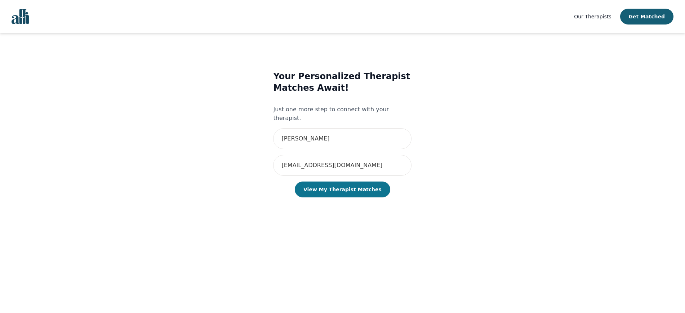
click at [350, 183] on button "View My Therapist Matches" at bounding box center [343, 190] width 96 height 16
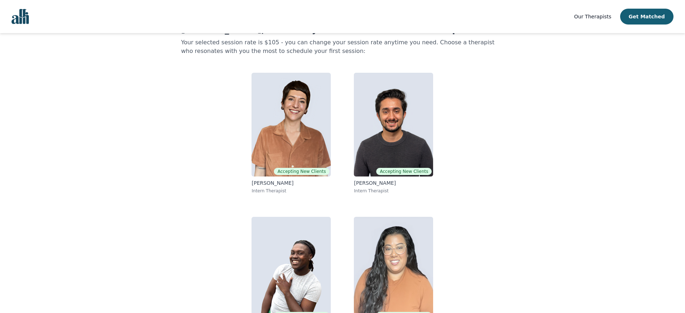
scroll to position [63, 0]
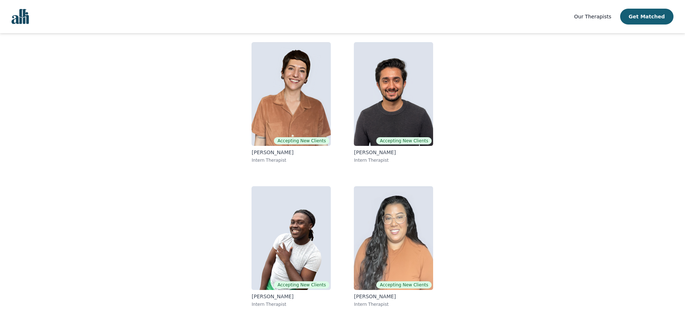
click at [595, 17] on span "Our Therapists" at bounding box center [592, 17] width 37 height 6
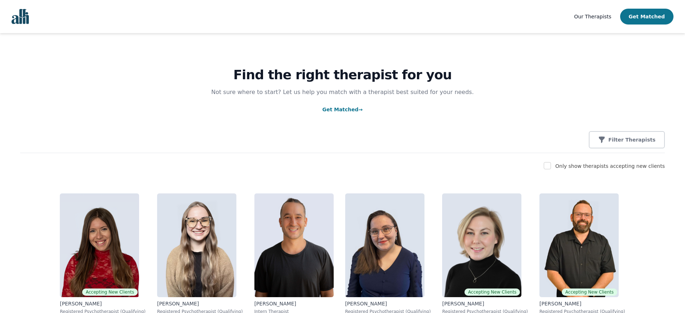
click at [643, 10] on button "Get Matched" at bounding box center [646, 17] width 53 height 16
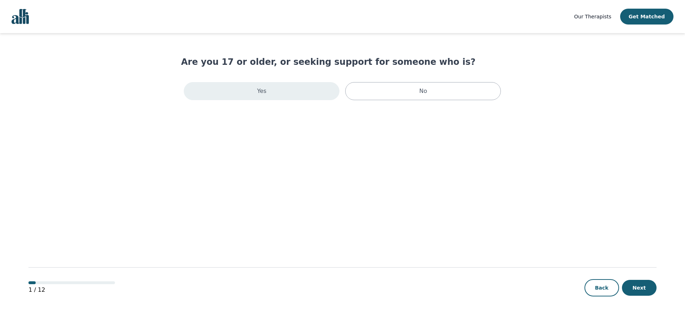
click at [268, 90] on div "Yes" at bounding box center [262, 91] width 156 height 18
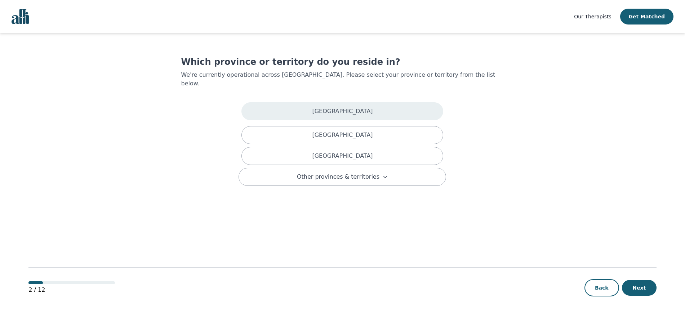
click at [279, 102] on div "[GEOGRAPHIC_DATA]" at bounding box center [343, 111] width 202 height 18
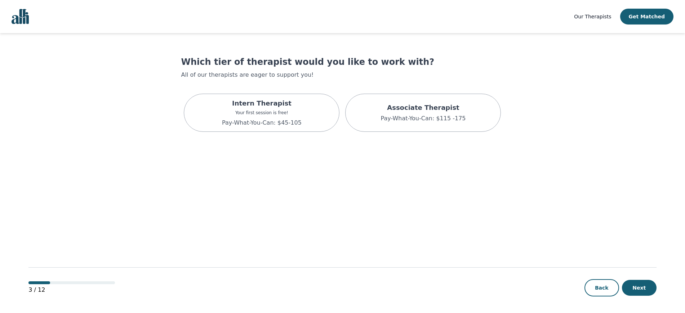
click at [279, 99] on p "Intern Therapist" at bounding box center [262, 103] width 80 height 10
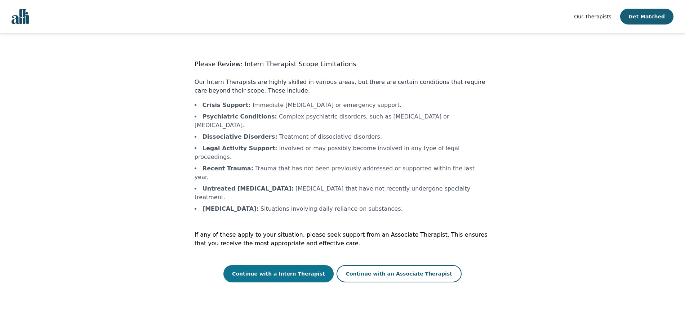
click at [286, 265] on button "Continue with a Intern Therapist" at bounding box center [279, 273] width 110 height 17
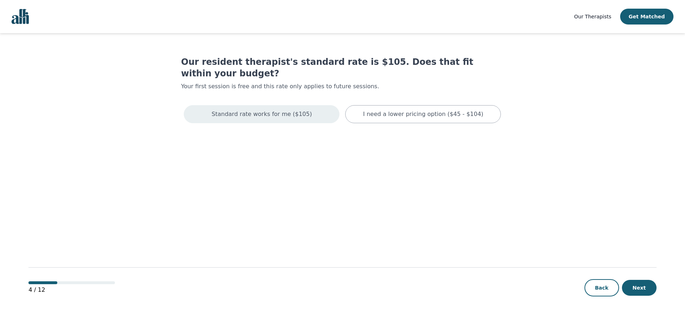
click at [278, 110] on div "Standard rate works for me ($105)" at bounding box center [262, 114] width 156 height 18
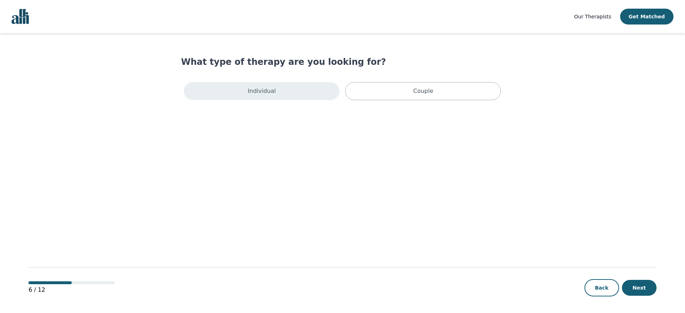
click at [275, 97] on div "Individual" at bounding box center [262, 91] width 156 height 18
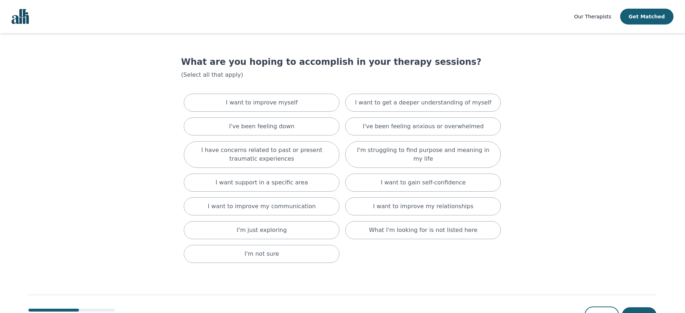
click at [275, 97] on div "I want to improve myself" at bounding box center [262, 103] width 156 height 18
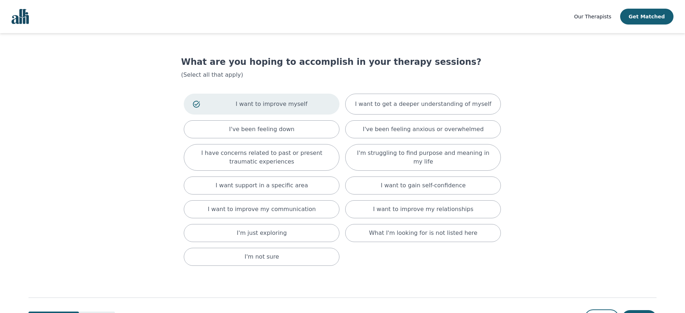
scroll to position [31, 0]
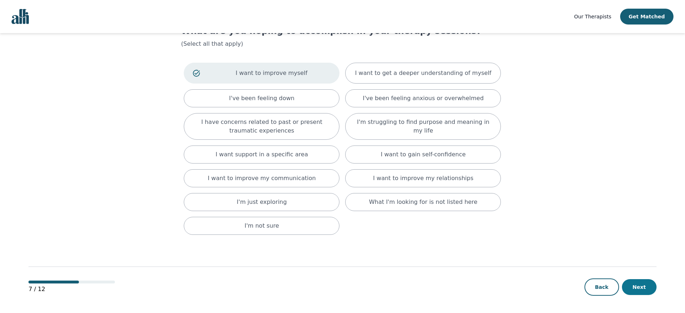
click at [646, 283] on button "Next" at bounding box center [639, 287] width 35 height 16
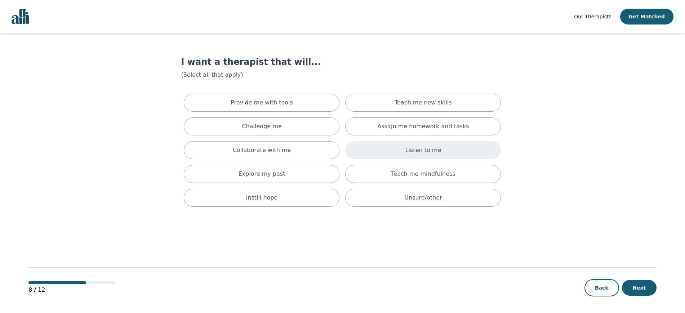
click at [443, 146] on div "Listen to me" at bounding box center [423, 150] width 156 height 18
click at [642, 289] on button "Next" at bounding box center [639, 288] width 35 height 16
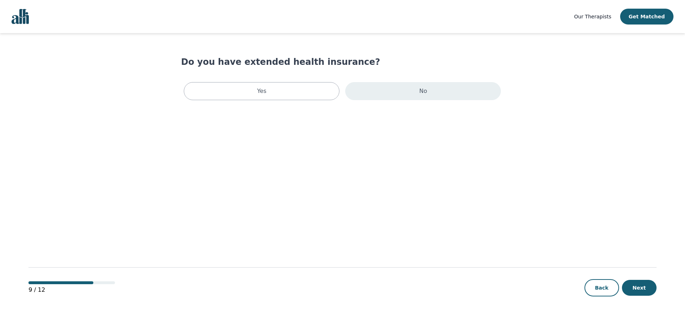
click at [425, 91] on p "No" at bounding box center [424, 91] width 8 height 9
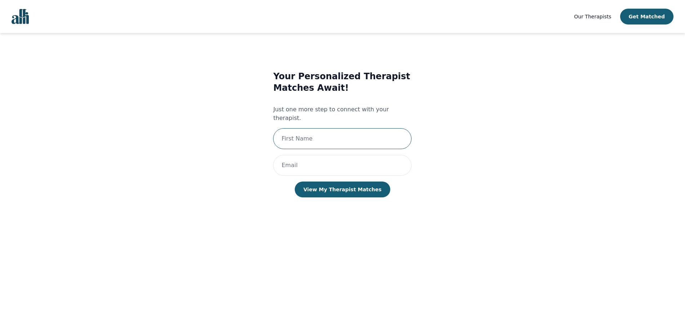
click at [349, 132] on input "text" at bounding box center [342, 138] width 138 height 21
type input "[PERSON_NAME]"
click at [335, 158] on input "email" at bounding box center [342, 165] width 138 height 21
type input "[EMAIL_ADDRESS][DOMAIN_NAME]"
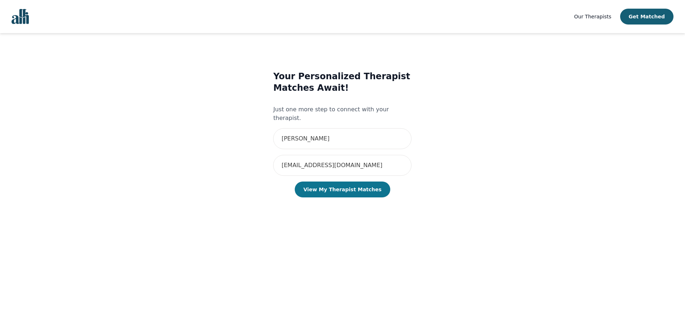
click at [342, 182] on button "View My Therapist Matches" at bounding box center [343, 190] width 96 height 16
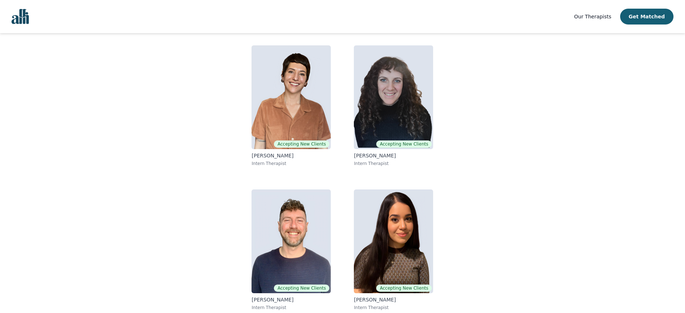
scroll to position [63, 0]
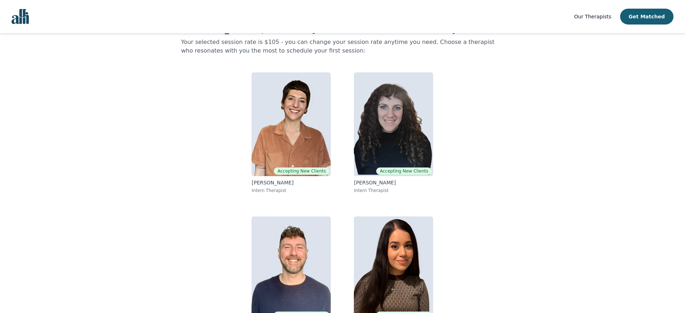
scroll to position [63, 0]
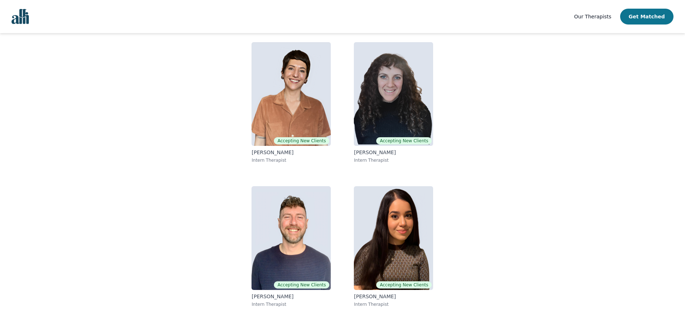
click at [646, 16] on button "Get Matched" at bounding box center [646, 17] width 53 height 16
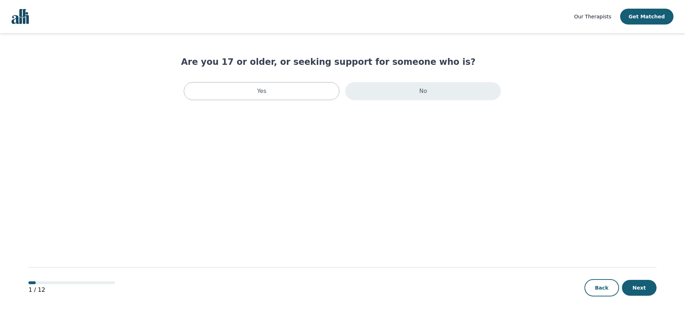
click at [414, 89] on div "No" at bounding box center [423, 91] width 156 height 18
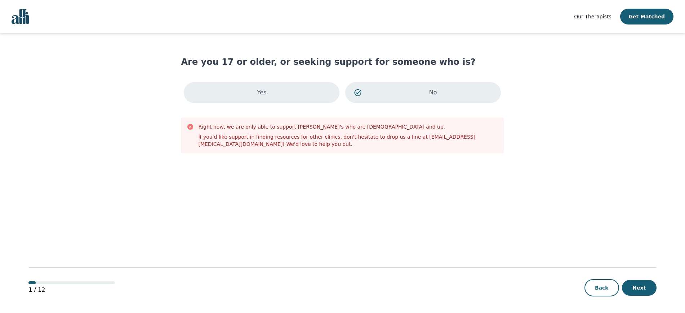
click at [298, 93] on div "Yes" at bounding box center [262, 92] width 156 height 21
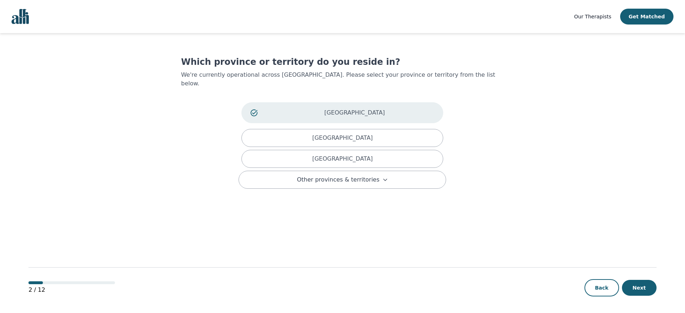
click at [303, 102] on div "[GEOGRAPHIC_DATA]" at bounding box center [343, 112] width 202 height 21
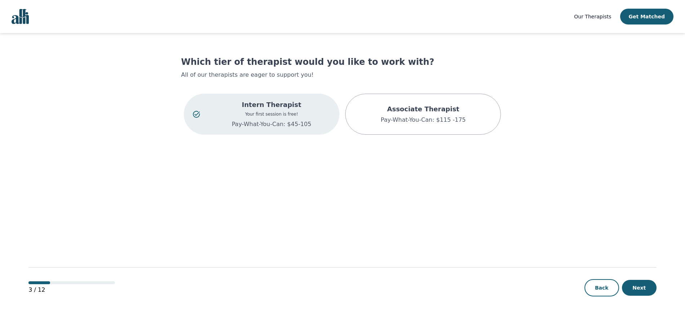
click at [303, 97] on div "Intern Therapist Your first session is free! Pay-What-You-Can: $45-105" at bounding box center [262, 114] width 156 height 41
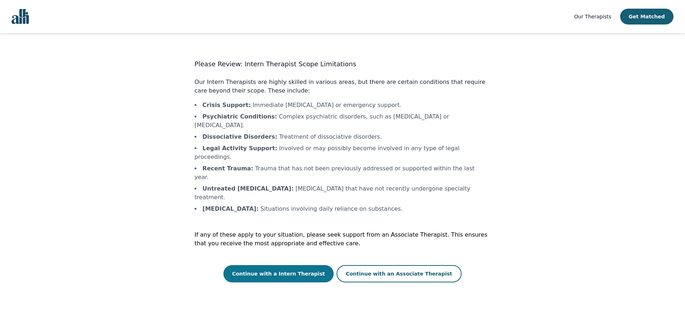
click at [303, 265] on button "Continue with a Intern Therapist" at bounding box center [279, 273] width 110 height 17
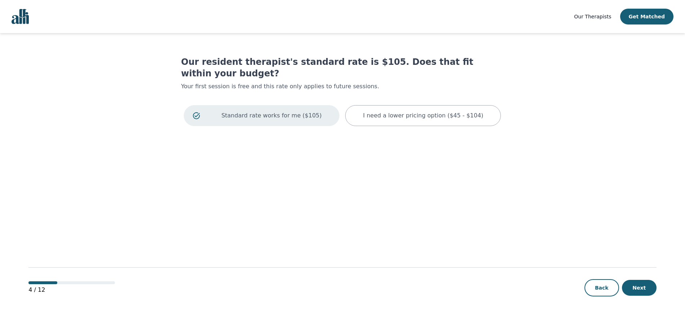
click at [304, 110] on div "Standard rate works for me ($105)" at bounding box center [262, 115] width 156 height 21
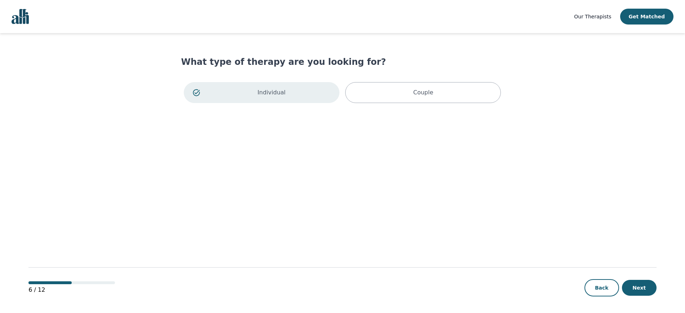
click at [304, 99] on div "Individual" at bounding box center [262, 92] width 156 height 21
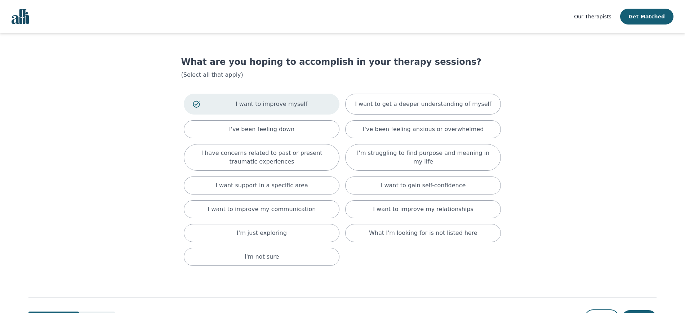
click at [304, 99] on div "I want to improve myself" at bounding box center [262, 104] width 156 height 21
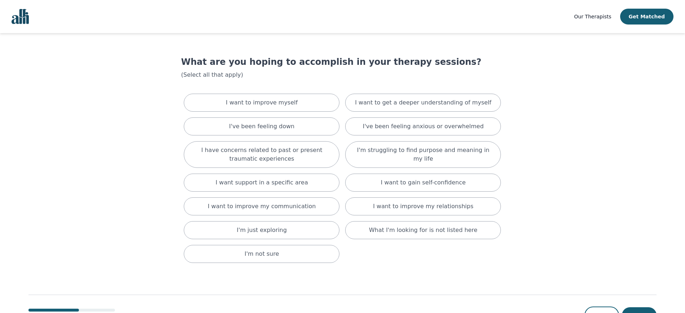
scroll to position [28, 0]
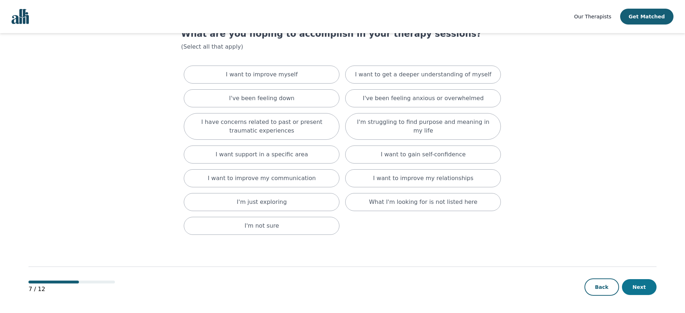
click at [647, 281] on button "Next" at bounding box center [639, 287] width 35 height 16
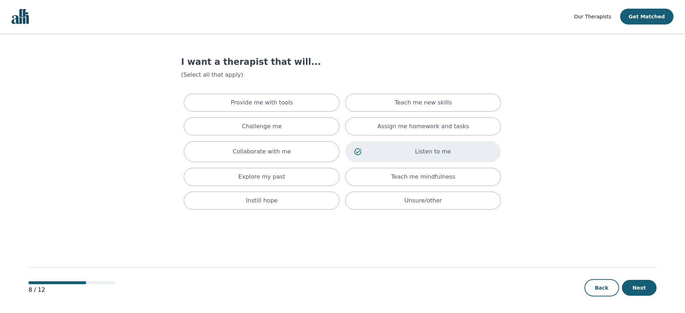
click at [602, 15] on span "Our Therapists" at bounding box center [592, 17] width 37 height 6
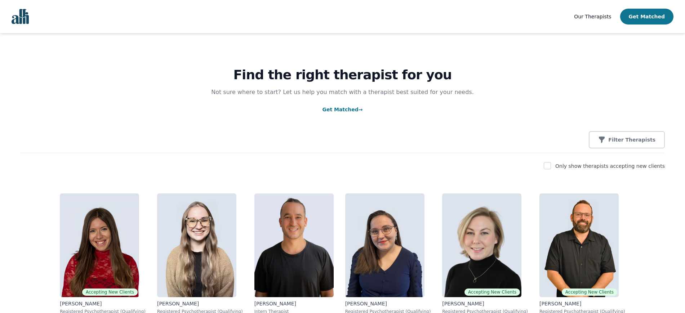
click at [649, 11] on button "Get Matched" at bounding box center [646, 17] width 53 height 16
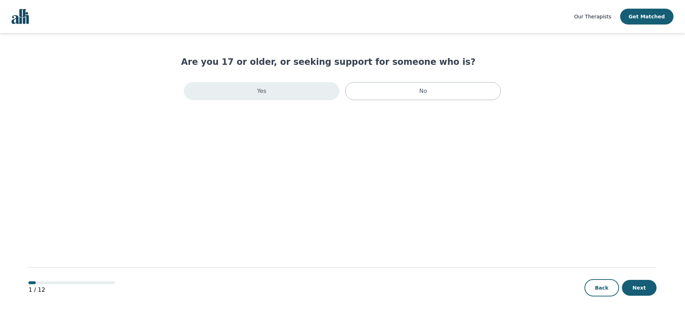
click at [277, 83] on div "Yes" at bounding box center [262, 91] width 156 height 18
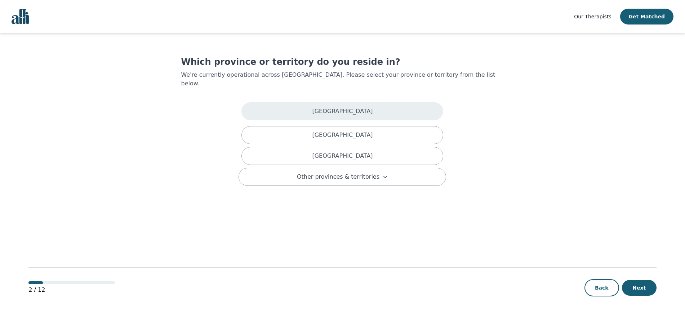
click at [341, 107] on p "[GEOGRAPHIC_DATA]" at bounding box center [342, 111] width 61 height 9
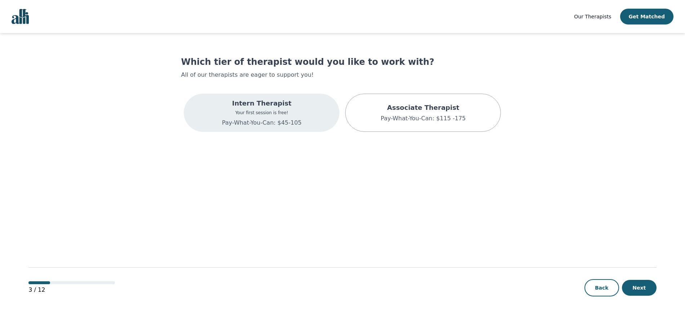
click at [299, 102] on div "Intern Therapist Your first session is free! Pay-What-You-Can: $45-105" at bounding box center [262, 113] width 156 height 38
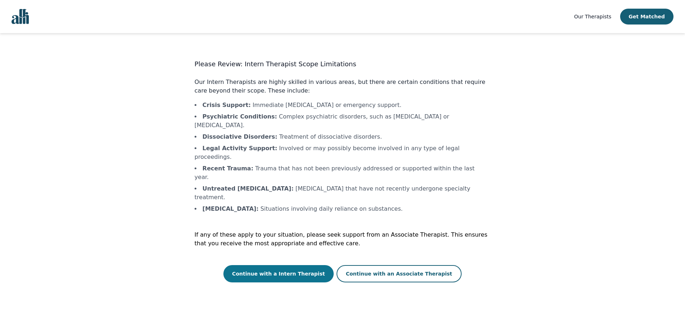
click at [307, 265] on button "Continue with a Intern Therapist" at bounding box center [279, 273] width 110 height 17
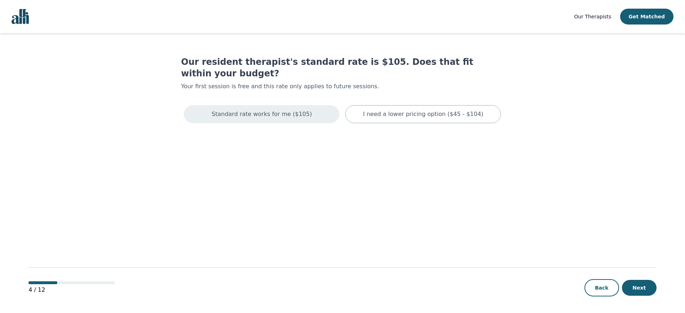
click at [275, 105] on div "Standard rate works for me ($105)" at bounding box center [262, 114] width 156 height 18
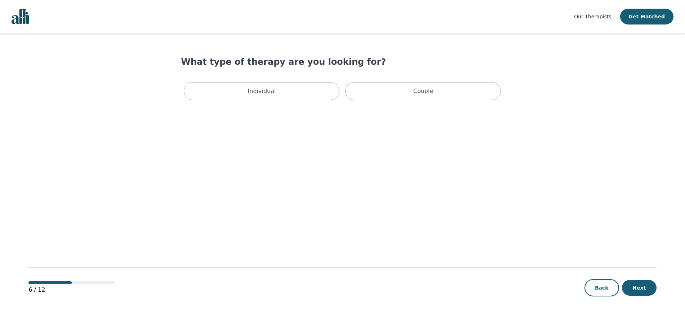
click at [275, 96] on div "Individual" at bounding box center [262, 91] width 156 height 18
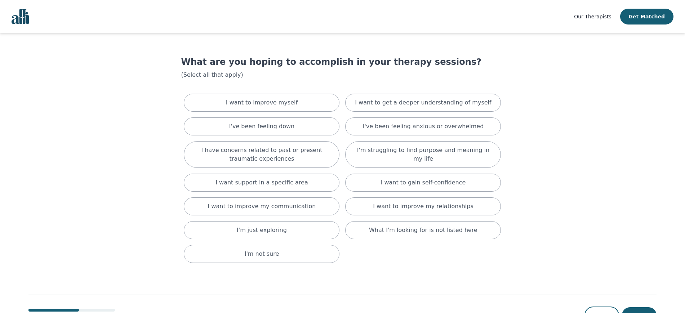
click at [275, 96] on div "I want to improve myself" at bounding box center [262, 103] width 156 height 18
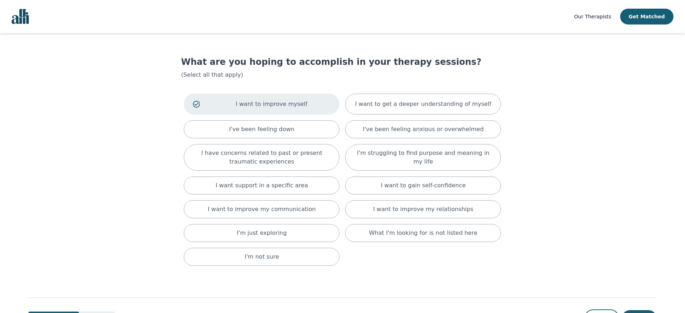
scroll to position [31, 0]
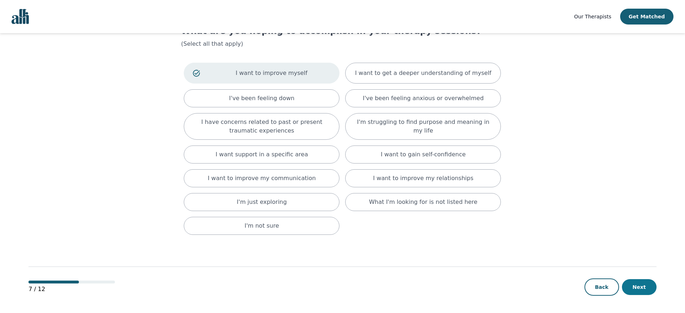
click at [649, 288] on button "Next" at bounding box center [639, 287] width 35 height 16
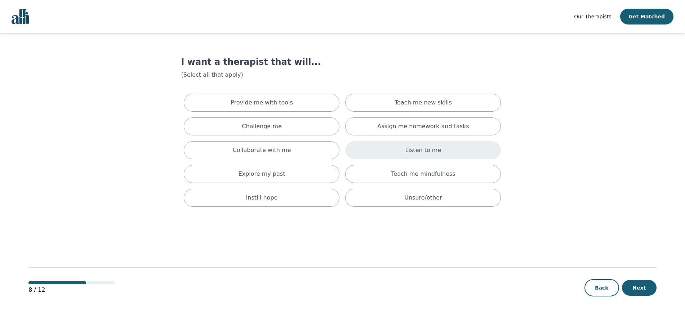
click at [467, 151] on div "Listen to me" at bounding box center [423, 150] width 156 height 18
click at [655, 289] on button "Next" at bounding box center [639, 288] width 35 height 16
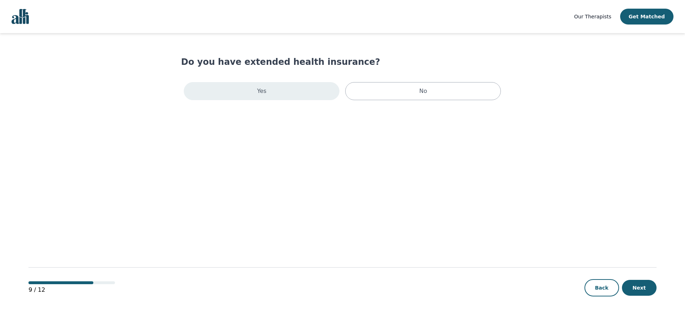
click at [301, 89] on div "Yes" at bounding box center [262, 91] width 156 height 18
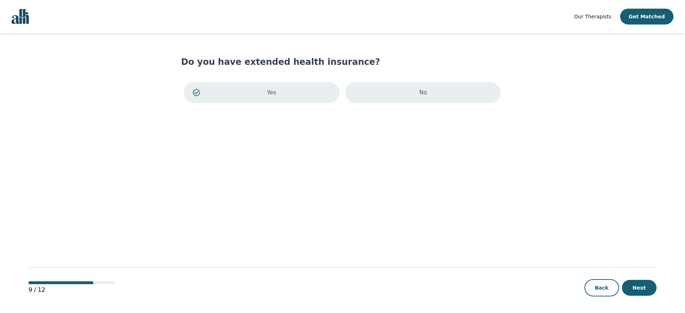
click at [386, 96] on div "No" at bounding box center [423, 92] width 156 height 21
click at [411, 91] on p "No" at bounding box center [433, 92] width 118 height 9
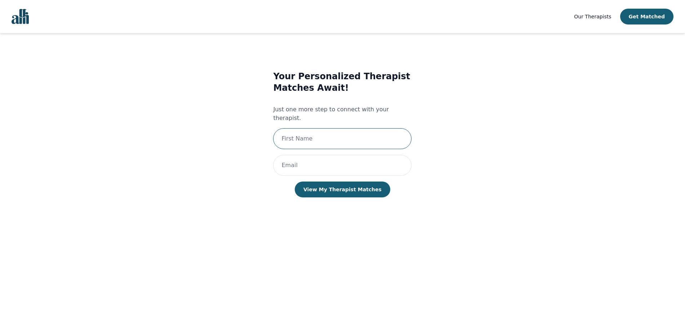
click at [370, 134] on input "text" at bounding box center [342, 138] width 138 height 21
type input "[PERSON_NAME]"
click at [364, 155] on input "email" at bounding box center [342, 165] width 138 height 21
type input "[EMAIL_ADDRESS][DOMAIN_NAME]"
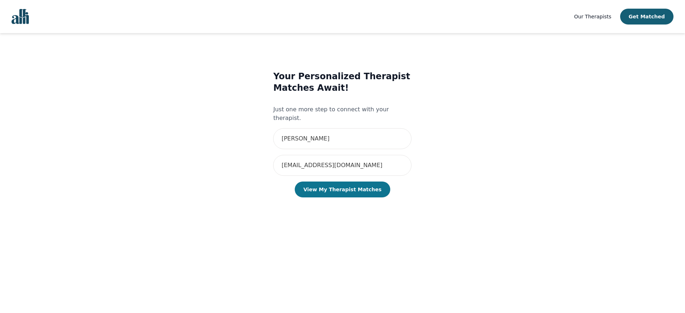
click at [357, 184] on button "View My Therapist Matches" at bounding box center [343, 190] width 96 height 16
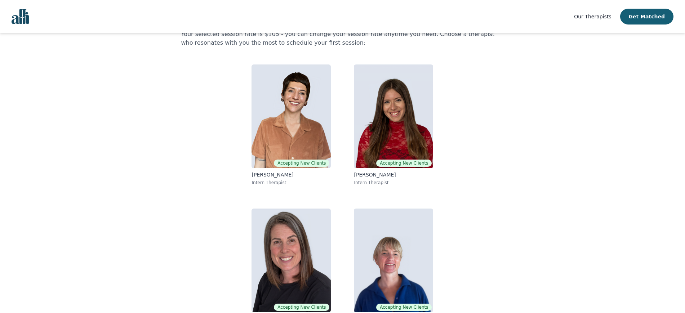
scroll to position [63, 0]
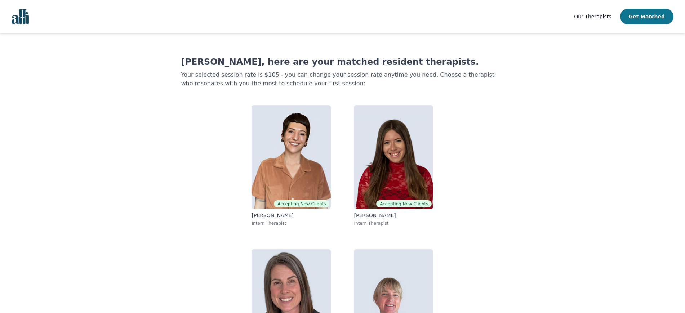
click at [647, 14] on button "Get Matched" at bounding box center [646, 17] width 53 height 16
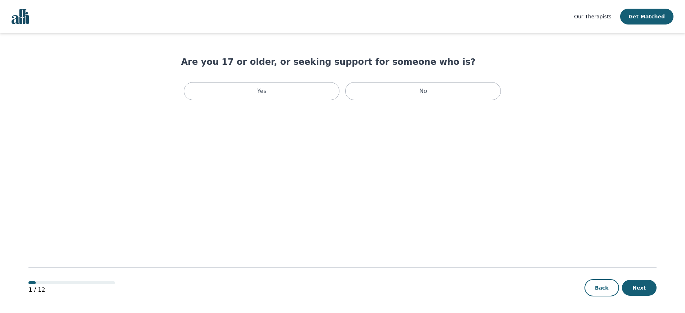
click at [608, 17] on span "Our Therapists" at bounding box center [592, 17] width 37 height 6
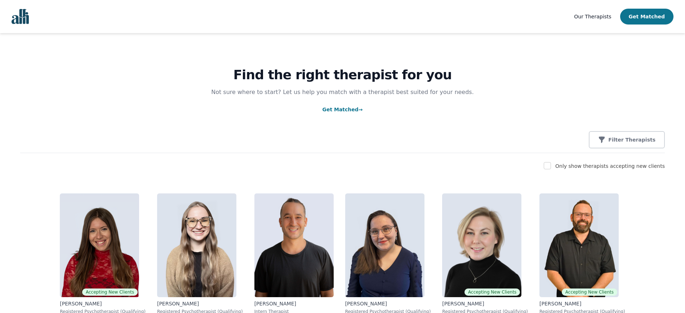
click at [647, 17] on button "Get Matched" at bounding box center [646, 17] width 53 height 16
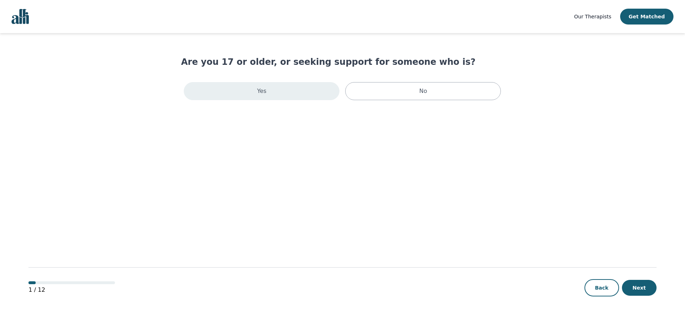
click at [305, 88] on div "Yes" at bounding box center [262, 91] width 156 height 18
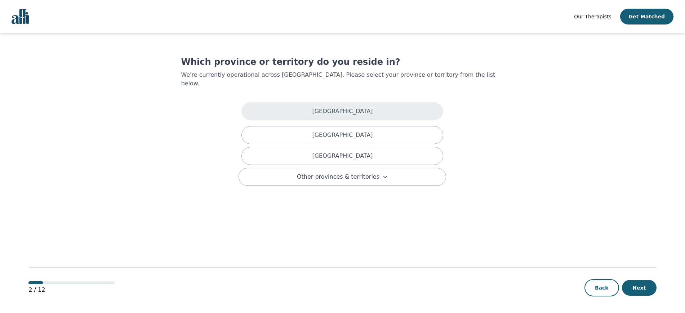
click at [308, 102] on div "[GEOGRAPHIC_DATA]" at bounding box center [343, 111] width 202 height 18
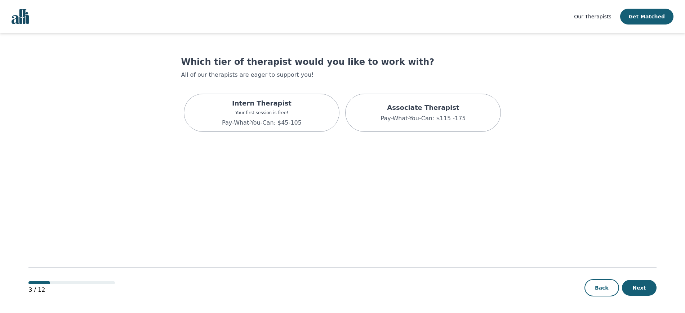
click at [308, 100] on div "Intern Therapist Your first session is free! Pay-What-You-Can: $45-105" at bounding box center [262, 113] width 156 height 38
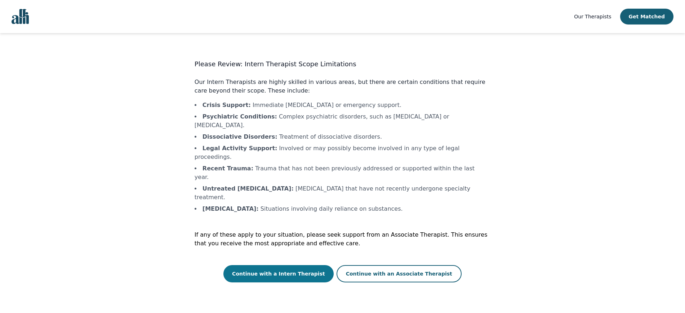
click at [320, 265] on button "Continue with a Intern Therapist" at bounding box center [279, 273] width 110 height 17
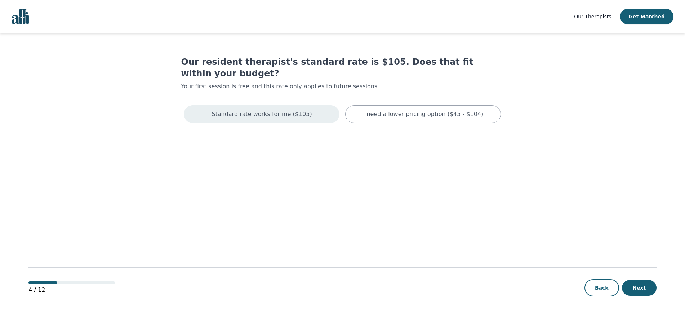
click at [308, 105] on div "Standard rate works for me ($105)" at bounding box center [262, 114] width 156 height 18
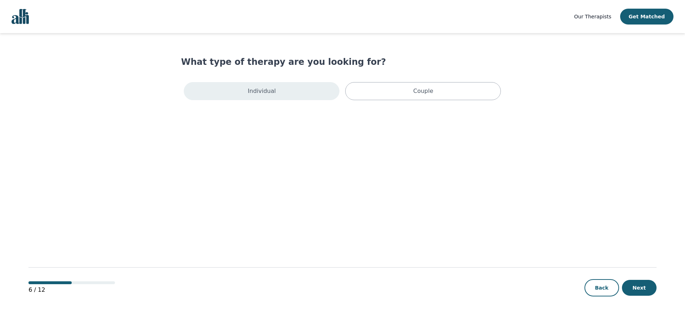
click at [306, 89] on div "Individual" at bounding box center [262, 91] width 156 height 18
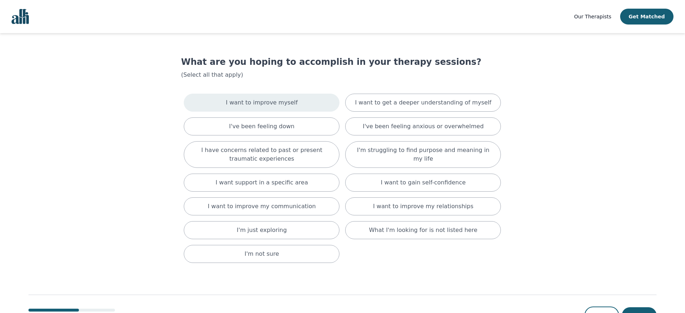
click at [306, 101] on div "I want to improve myself" at bounding box center [262, 103] width 156 height 18
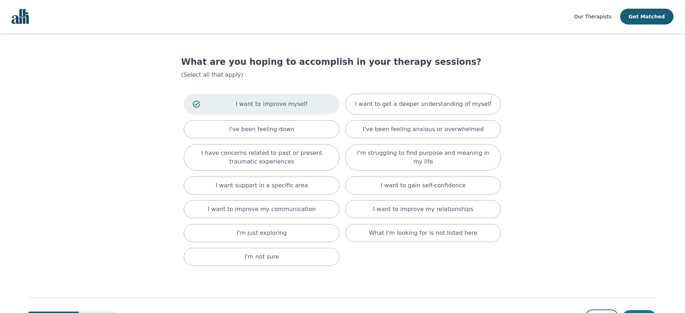
click at [646, 311] on button "Next" at bounding box center [639, 318] width 35 height 16
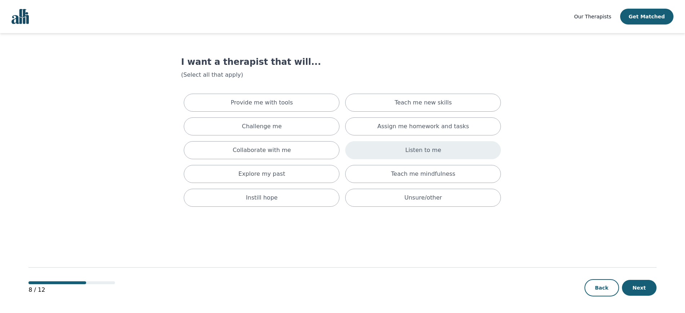
click at [450, 145] on div "Listen to me" at bounding box center [423, 150] width 156 height 18
click at [646, 283] on button "Next" at bounding box center [639, 288] width 35 height 16
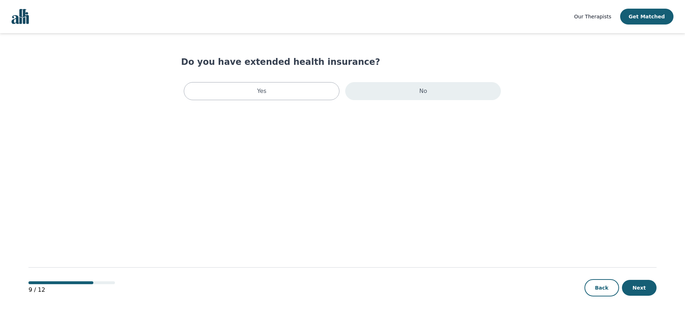
click at [396, 85] on div "No" at bounding box center [423, 91] width 156 height 18
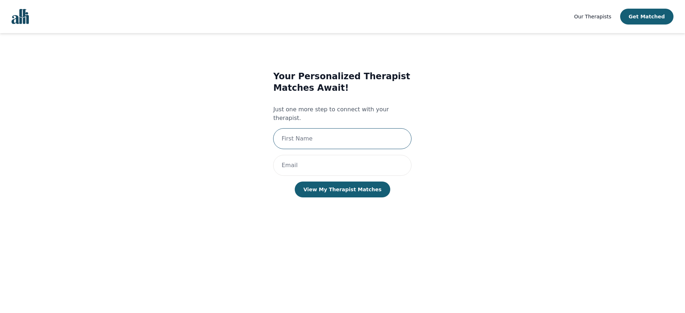
click at [362, 128] on input "text" at bounding box center [342, 138] width 138 height 21
type input "[PERSON_NAME]"
click at [351, 155] on input "email" at bounding box center [342, 165] width 138 height 21
type input "[EMAIL_ADDRESS][DOMAIN_NAME]"
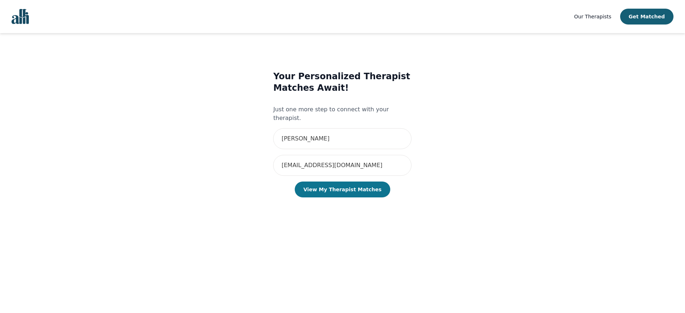
click at [352, 182] on button "View My Therapist Matches" at bounding box center [343, 190] width 96 height 16
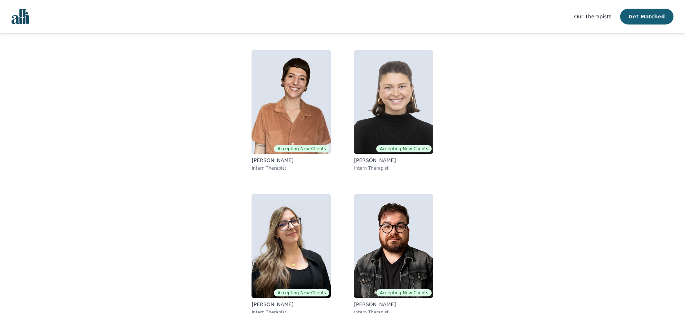
scroll to position [63, 0]
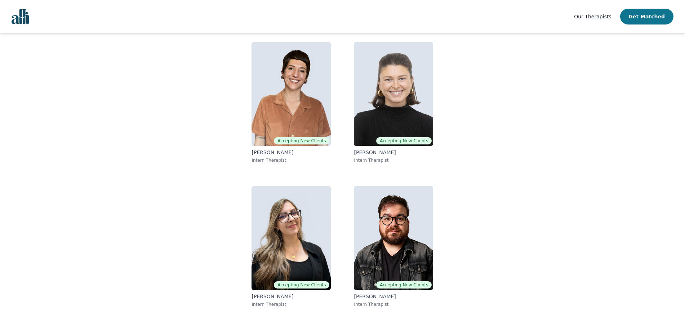
click at [642, 12] on button "Get Matched" at bounding box center [646, 17] width 53 height 16
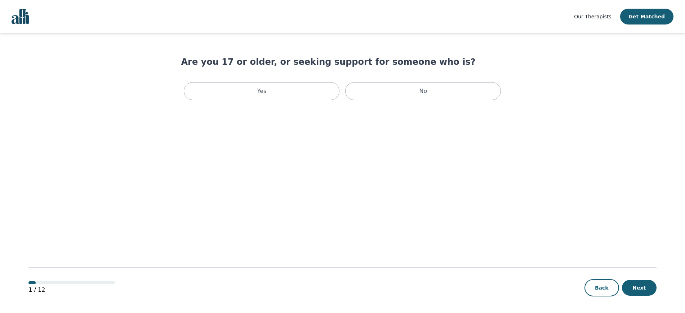
click at [596, 14] on span "Our Therapists" at bounding box center [592, 17] width 37 height 6
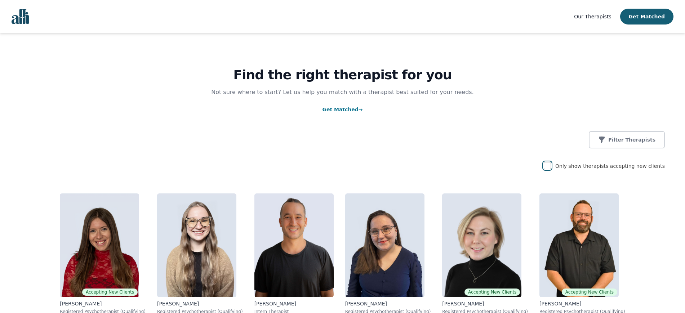
click at [551, 165] on input "checkbox" at bounding box center [547, 165] width 7 height 7
checkbox input "true"
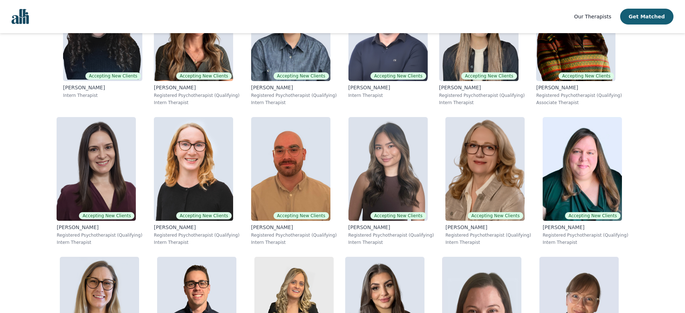
scroll to position [496, 0]
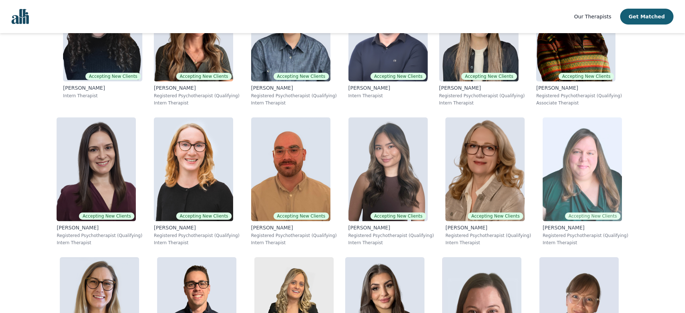
click at [543, 165] on img at bounding box center [582, 170] width 79 height 104
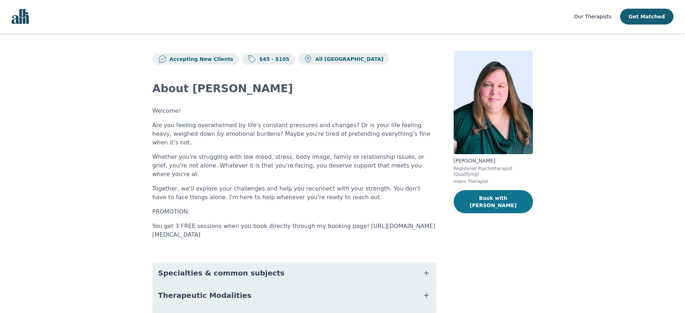
click at [512, 191] on button "Book with [PERSON_NAME]" at bounding box center [493, 201] width 79 height 23
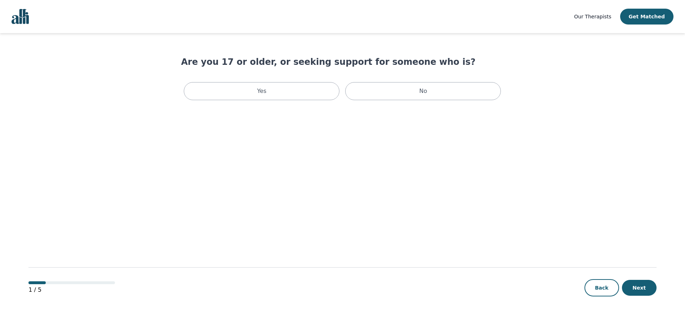
click at [600, 14] on span "Our Therapists" at bounding box center [592, 17] width 37 height 6
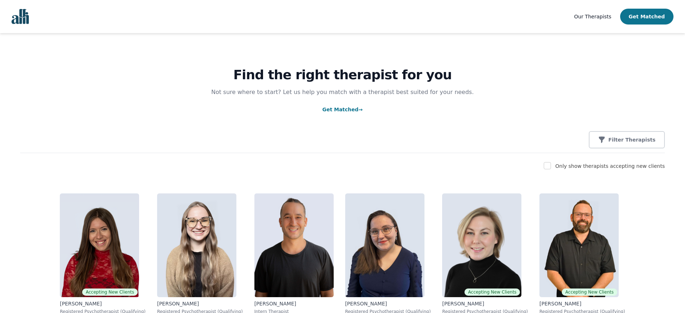
click at [650, 14] on button "Get Matched" at bounding box center [646, 17] width 53 height 16
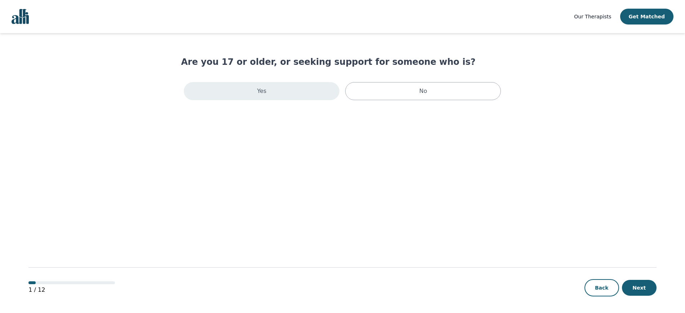
click at [253, 93] on div "Yes" at bounding box center [262, 91] width 156 height 18
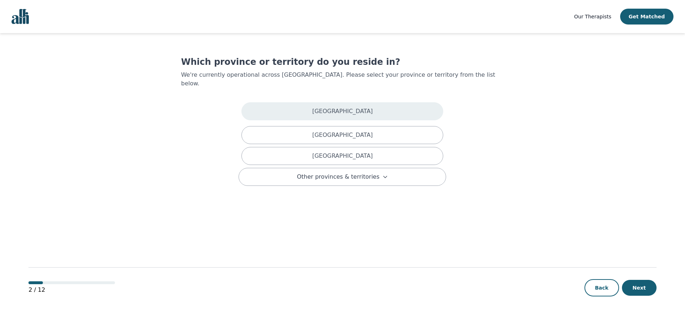
click at [290, 109] on div "[GEOGRAPHIC_DATA]" at bounding box center [343, 111] width 202 height 18
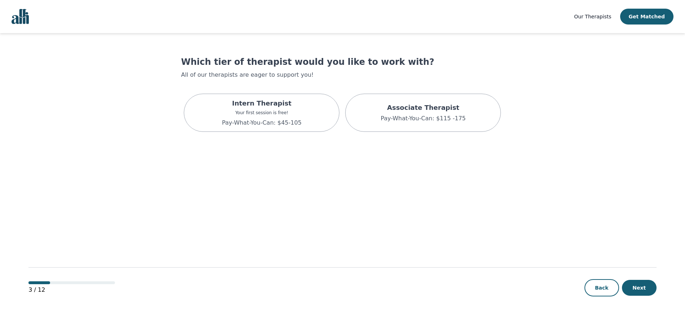
click at [290, 109] on div "Intern Therapist Your first session is free! Pay-What-You-Can: $45-105" at bounding box center [262, 112] width 80 height 29
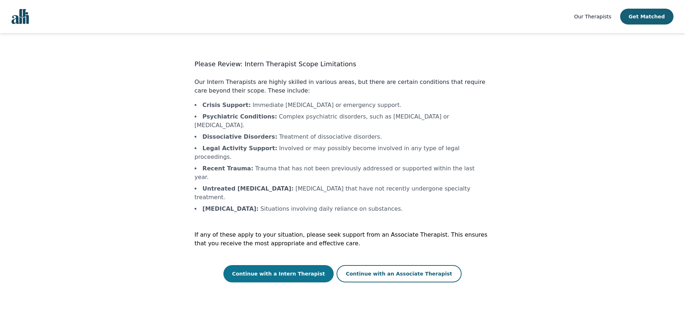
click at [281, 265] on button "Continue with a Intern Therapist" at bounding box center [279, 273] width 110 height 17
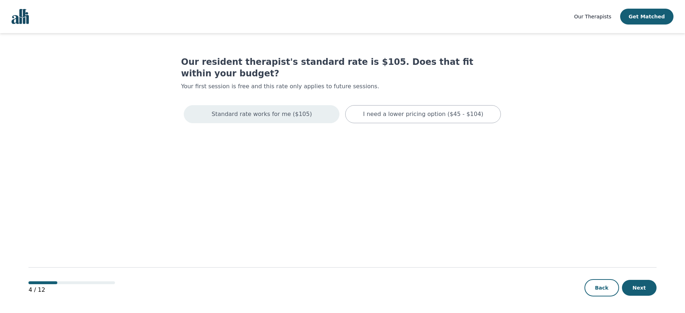
click at [257, 107] on div "Standard rate works for me ($105)" at bounding box center [262, 114] width 156 height 18
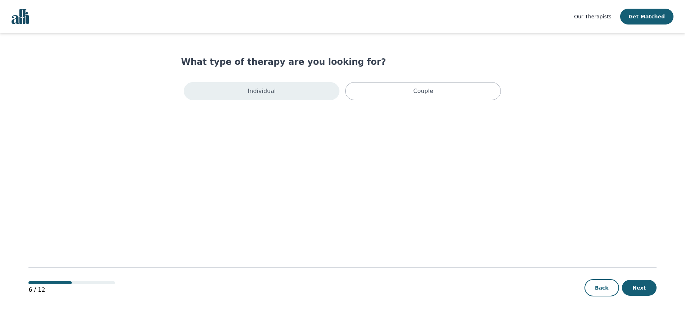
click at [255, 99] on div "Individual" at bounding box center [262, 91] width 156 height 18
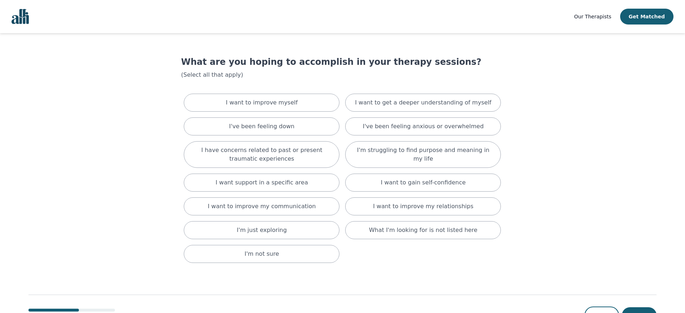
click at [255, 99] on p "I want to improve myself" at bounding box center [262, 102] width 72 height 9
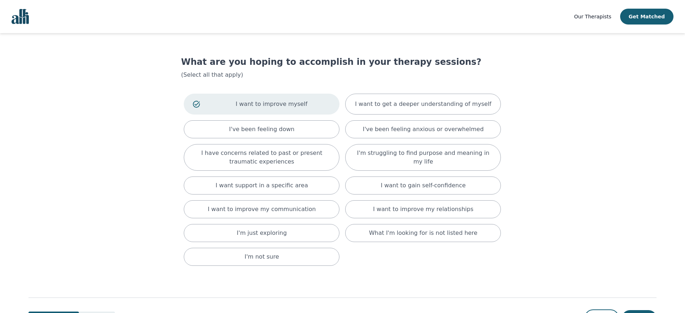
scroll to position [31, 0]
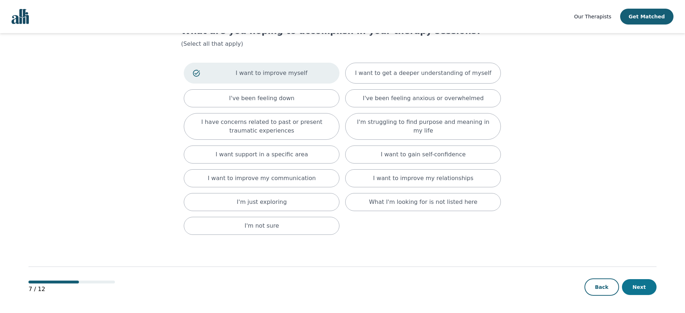
click at [642, 289] on button "Next" at bounding box center [639, 287] width 35 height 16
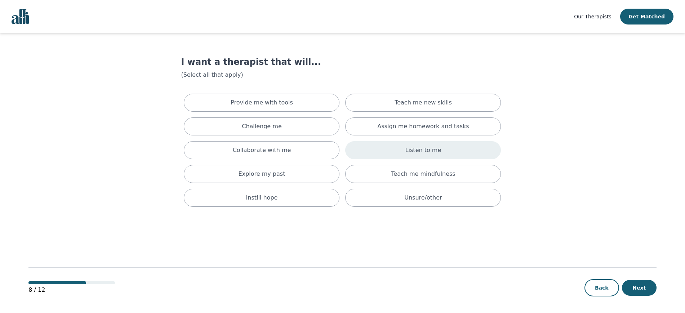
click at [443, 145] on div "Listen to me" at bounding box center [423, 150] width 156 height 18
click at [643, 289] on button "Next" at bounding box center [639, 288] width 35 height 16
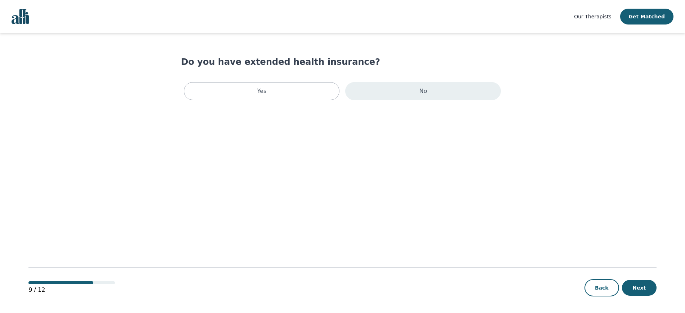
click at [437, 88] on div "No" at bounding box center [423, 91] width 156 height 18
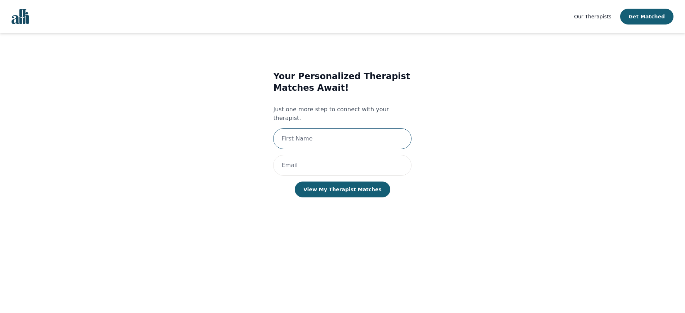
click at [342, 128] on input "text" at bounding box center [342, 138] width 138 height 21
type input "[PERSON_NAME]"
click at [336, 155] on input "email" at bounding box center [342, 165] width 138 height 21
type input "[EMAIL_ADDRESS][DOMAIN_NAME]"
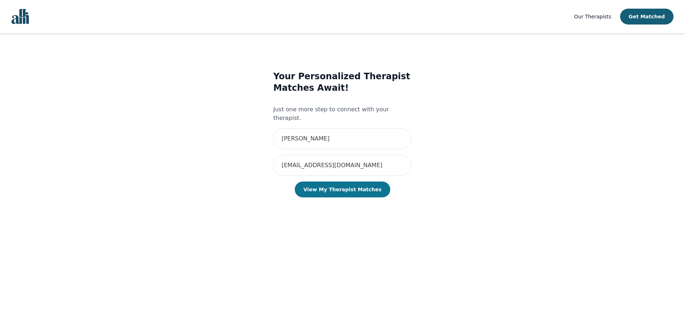
click at [348, 182] on button "View My Therapist Matches" at bounding box center [343, 190] width 96 height 16
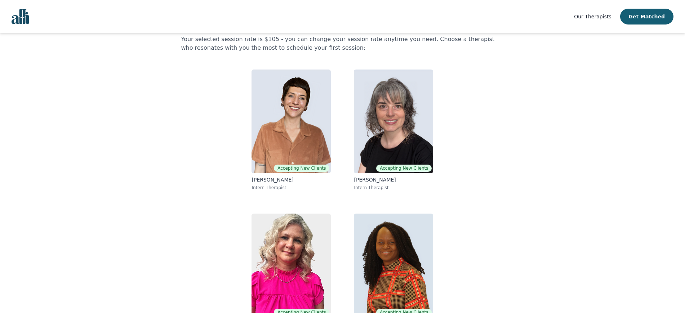
scroll to position [41, 0]
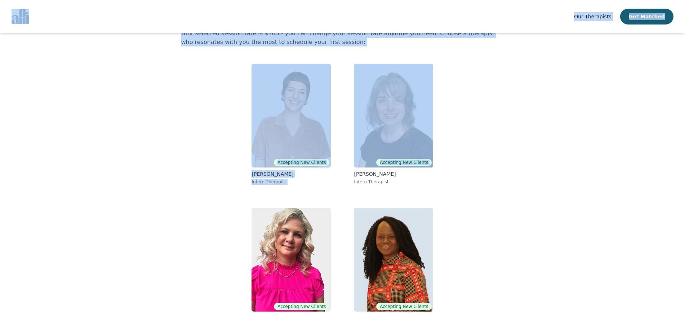
click at [348, 177] on div "Accepting New Clients [PERSON_NAME] Intern Therapist Accepting New Clients [PER…" at bounding box center [342, 196] width 277 height 277
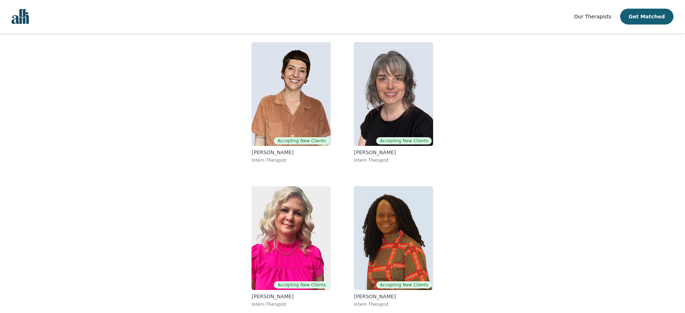
click at [519, 221] on main "[PERSON_NAME], here are your matched resident therapists. Your selected session…" at bounding box center [342, 141] width 628 height 343
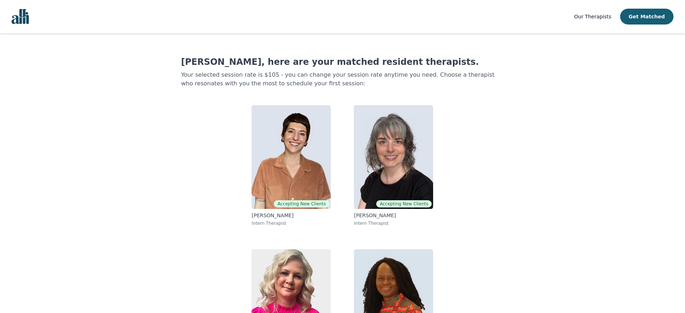
click at [594, 12] on link "Our Therapists" at bounding box center [592, 16] width 37 height 9
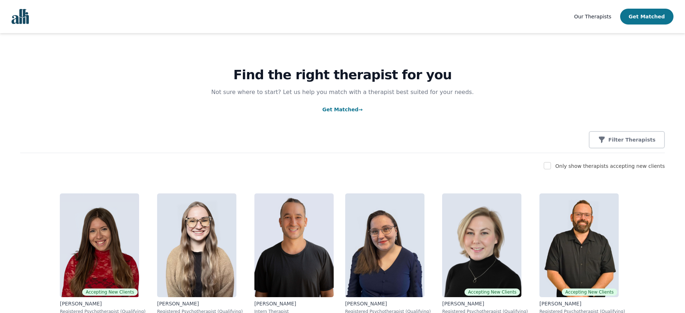
click at [652, 15] on button "Get Matched" at bounding box center [646, 17] width 53 height 16
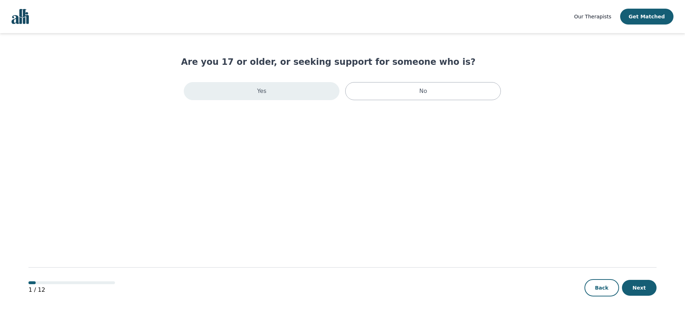
click at [283, 88] on div "Yes" at bounding box center [262, 91] width 156 height 18
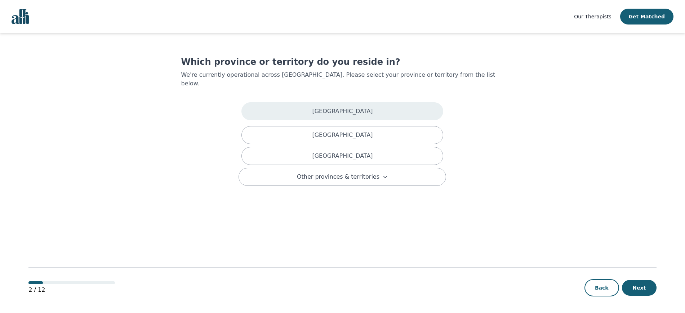
click at [328, 102] on div "[GEOGRAPHIC_DATA]" at bounding box center [343, 111] width 202 height 18
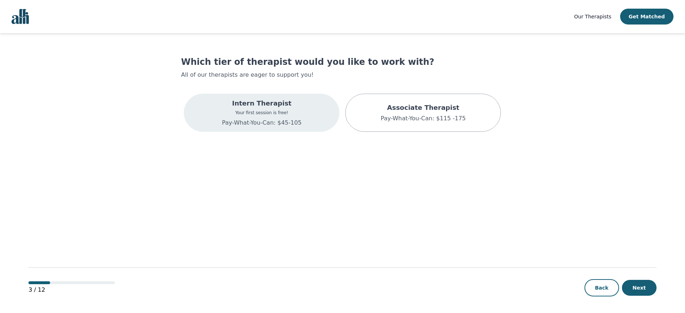
click at [298, 114] on div "Intern Therapist Your first session is free! Pay-What-You-Can: $45-105" at bounding box center [262, 113] width 156 height 38
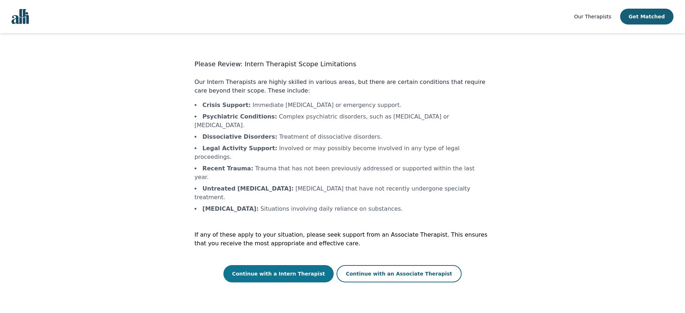
click at [302, 265] on button "Continue with a Intern Therapist" at bounding box center [279, 273] width 110 height 17
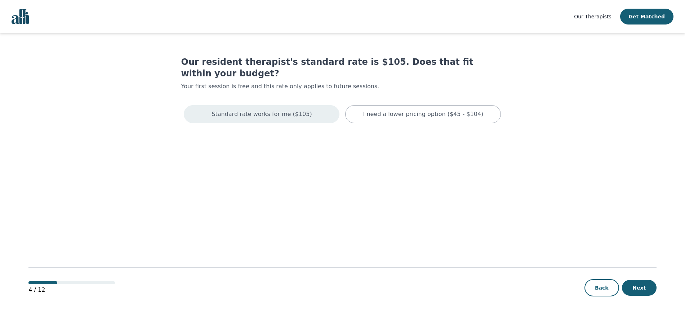
click at [293, 110] on p "Standard rate works for me ($105)" at bounding box center [262, 114] width 100 height 9
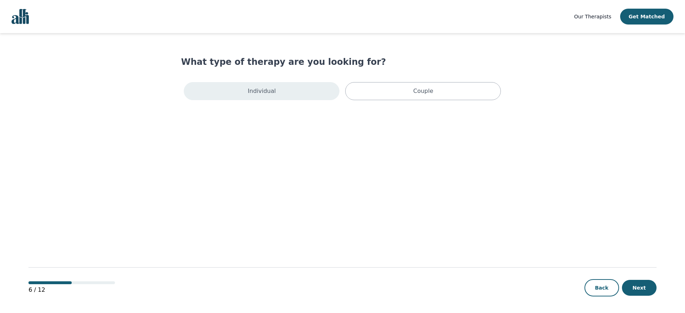
click at [293, 98] on div "Individual" at bounding box center [262, 91] width 156 height 18
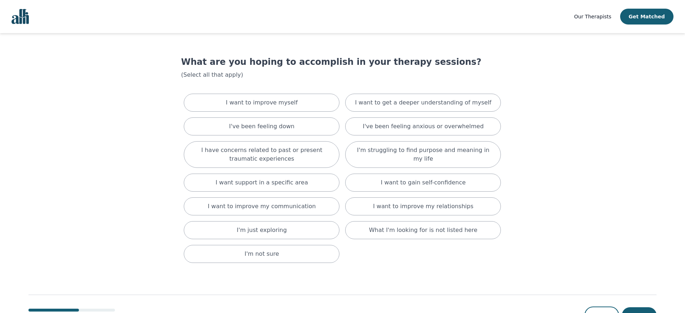
click at [293, 98] on div "I want to improve myself" at bounding box center [262, 103] width 156 height 18
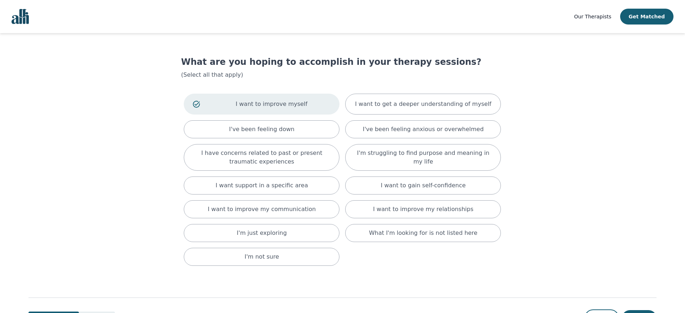
click at [253, 103] on p "I want to improve myself" at bounding box center [272, 104] width 118 height 9
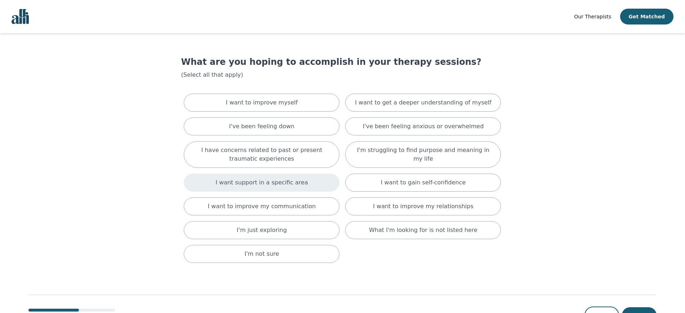
click at [266, 183] on p "I want support in a specific area" at bounding box center [262, 182] width 93 height 9
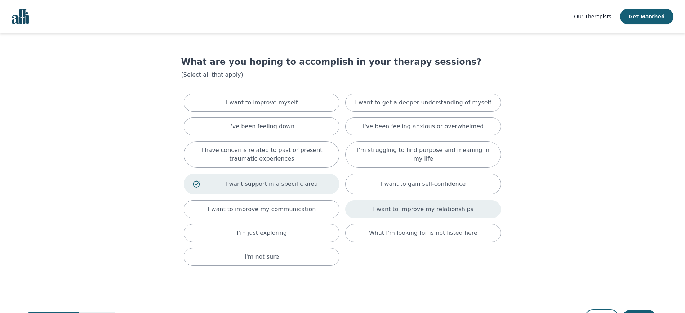
click at [407, 211] on p "I want to improve my relationships" at bounding box center [423, 209] width 100 height 9
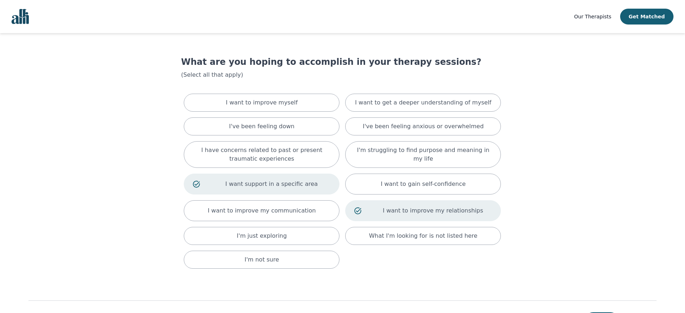
scroll to position [34, 0]
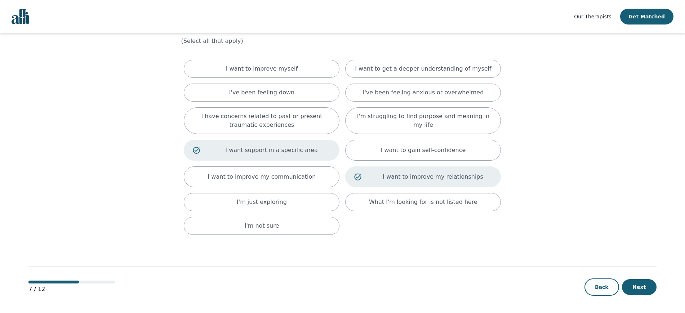
click at [642, 300] on div "7 / 12 Back Next" at bounding box center [342, 275] width 628 height 75
click at [640, 287] on button "Next" at bounding box center [639, 287] width 35 height 16
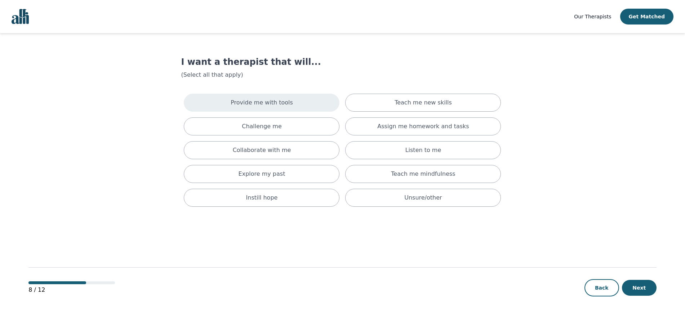
click at [289, 110] on div "Provide me with tools" at bounding box center [262, 103] width 156 height 18
click at [648, 287] on button "Next" at bounding box center [639, 288] width 35 height 16
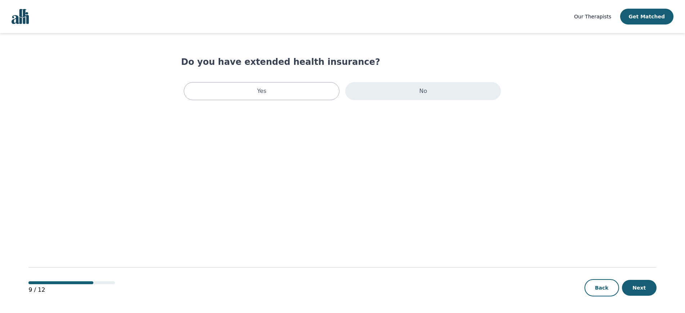
click at [374, 86] on div "No" at bounding box center [423, 91] width 156 height 18
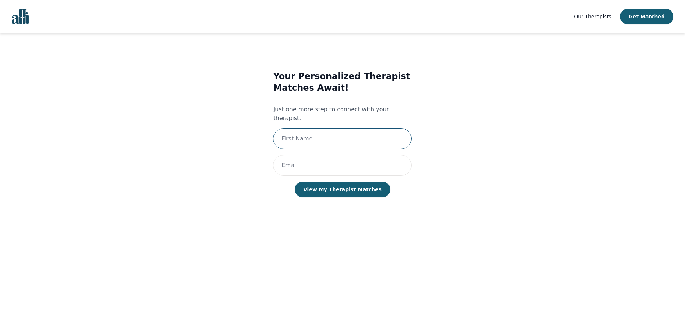
click at [337, 128] on input "text" at bounding box center [342, 138] width 138 height 21
type input "[PERSON_NAME]"
click at [339, 155] on input "email" at bounding box center [342, 165] width 138 height 21
type input "[EMAIL_ADDRESS][DOMAIN_NAME]"
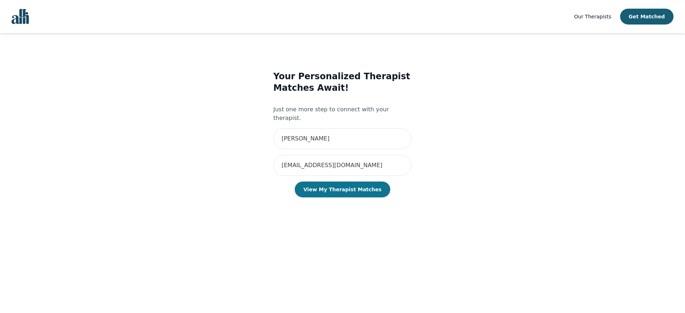
click at [349, 182] on button "View My Therapist Matches" at bounding box center [343, 190] width 96 height 16
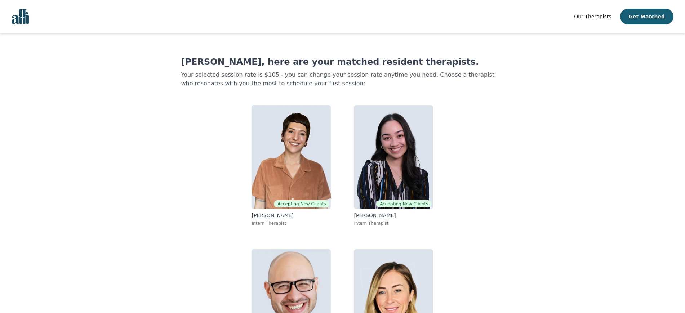
click at [602, 12] on link "Our Therapists" at bounding box center [592, 16] width 37 height 9
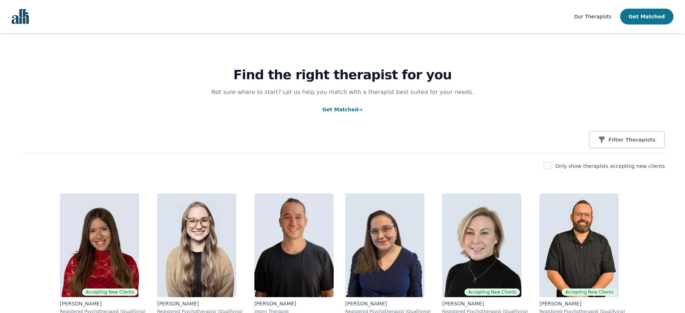
click at [647, 13] on button "Get Matched" at bounding box center [646, 17] width 53 height 16
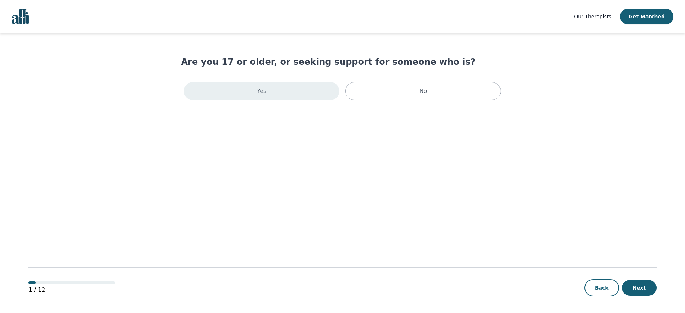
click at [290, 88] on div "Yes" at bounding box center [262, 91] width 156 height 18
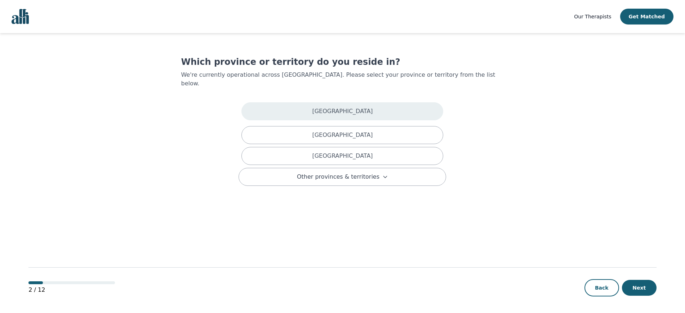
click at [290, 102] on div "[GEOGRAPHIC_DATA]" at bounding box center [343, 111] width 202 height 18
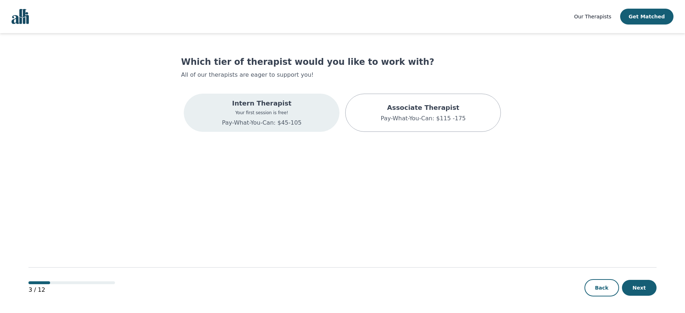
click at [284, 108] on p "Intern Therapist" at bounding box center [262, 103] width 80 height 10
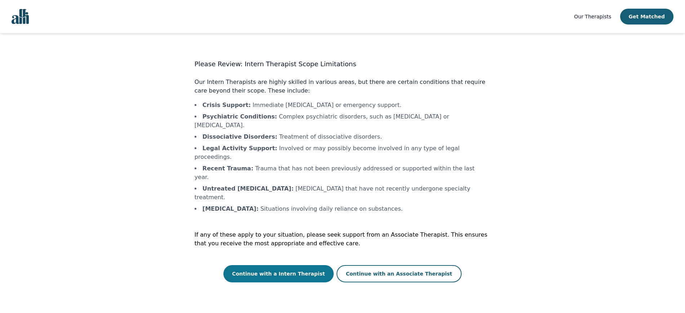
click at [277, 265] on button "Continue with a Intern Therapist" at bounding box center [279, 273] width 110 height 17
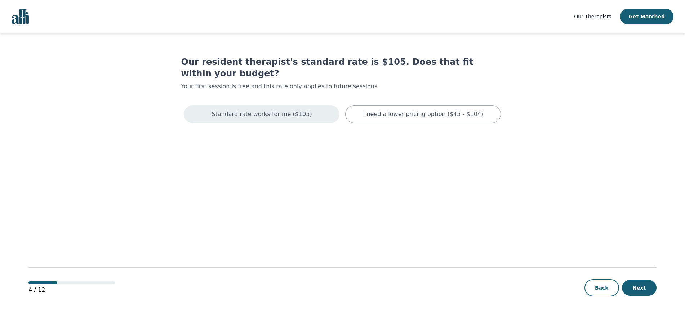
click at [252, 110] on p "Standard rate works for me ($105)" at bounding box center [262, 114] width 100 height 9
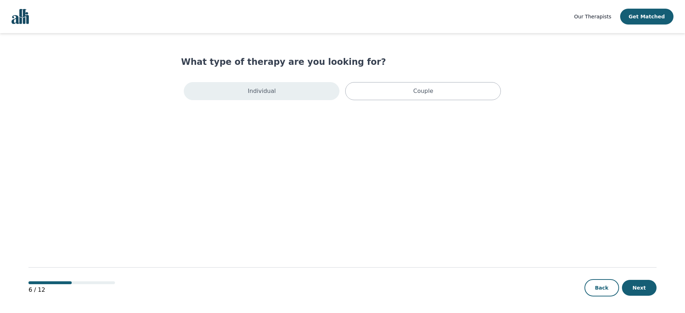
click at [266, 94] on p "Individual" at bounding box center [262, 91] width 28 height 9
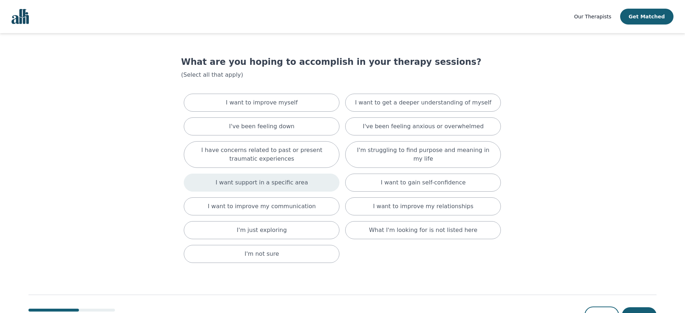
click at [271, 190] on div "I want support in a specific area" at bounding box center [262, 183] width 156 height 18
click at [641, 313] on button "Next" at bounding box center [639, 318] width 35 height 16
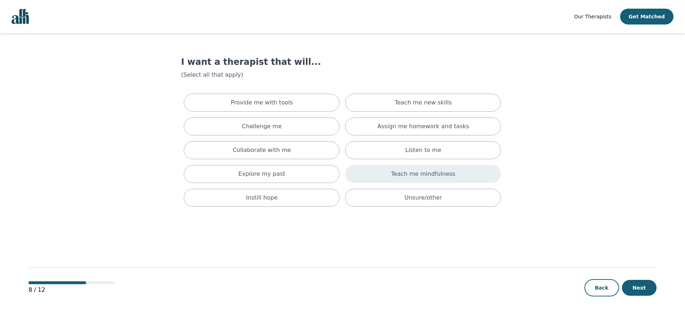
click at [448, 173] on p "Teach me mindfulness" at bounding box center [423, 174] width 64 height 9
click at [650, 291] on button "Next" at bounding box center [639, 288] width 35 height 16
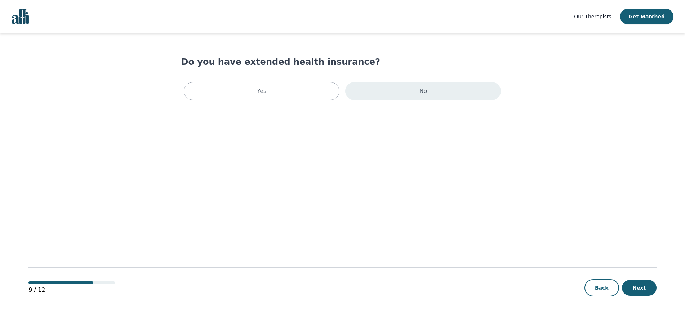
click at [398, 88] on div "No" at bounding box center [423, 91] width 156 height 18
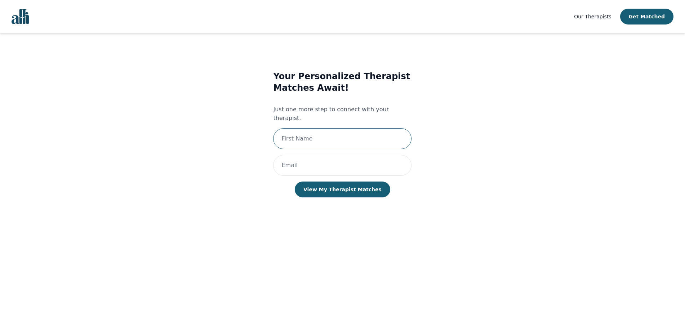
click at [333, 128] on input "text" at bounding box center [342, 138] width 138 height 21
type input "[PERSON_NAME]"
click at [338, 155] on input "email" at bounding box center [342, 165] width 138 height 21
type input "[EMAIL_ADDRESS][DOMAIN_NAME]"
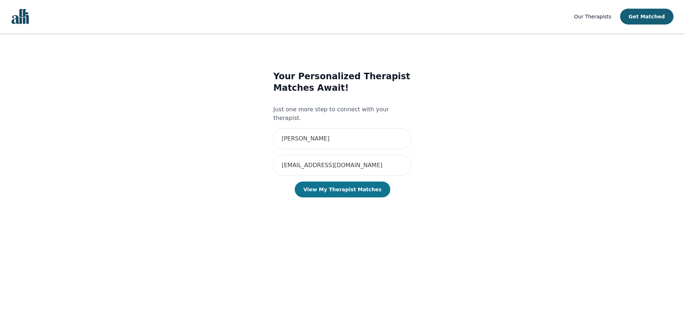
click at [342, 184] on button "View My Therapist Matches" at bounding box center [343, 190] width 96 height 16
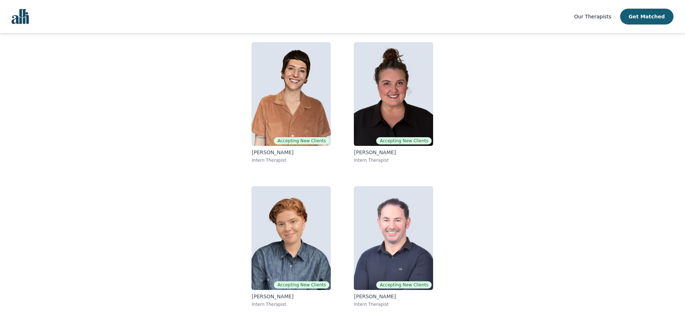
scroll to position [63, 0]
click at [605, 14] on span "Our Therapists" at bounding box center [592, 17] width 37 height 6
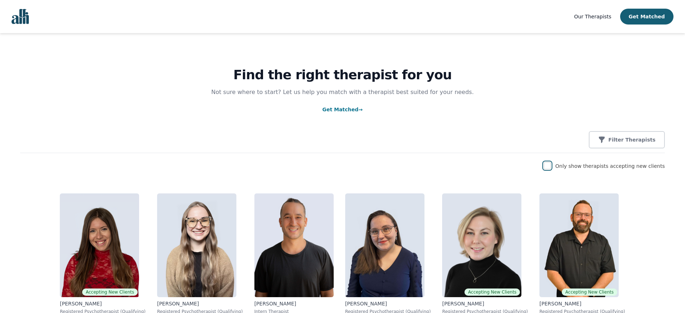
click at [551, 169] on input "checkbox" at bounding box center [547, 165] width 7 height 7
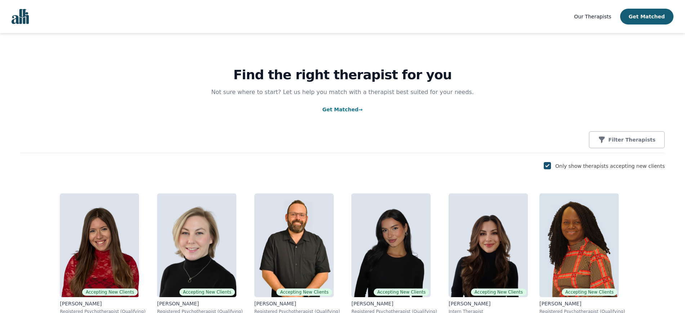
click at [551, 164] on input "checkbox" at bounding box center [547, 165] width 7 height 7
checkbox input "false"
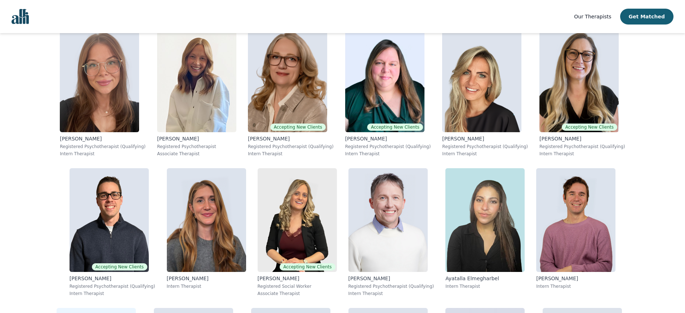
scroll to position [1709, 0]
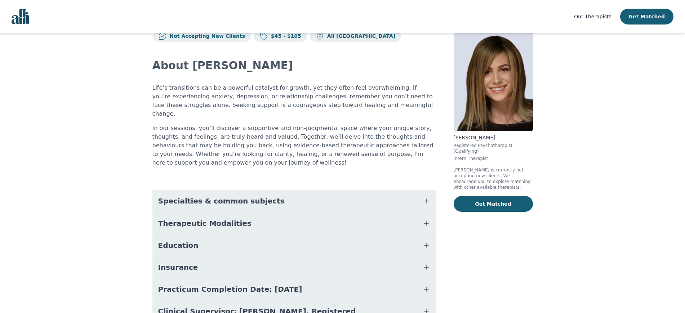
scroll to position [22, 0]
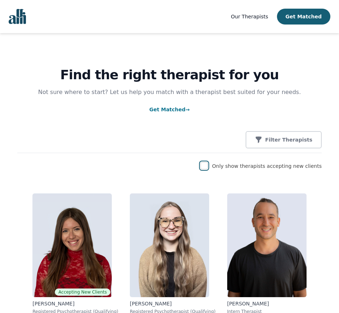
click at [208, 167] on input "checkbox" at bounding box center [203, 165] width 7 height 7
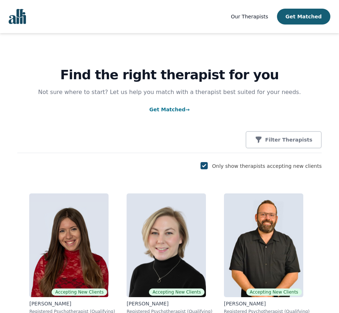
click at [208, 167] on input "checkbox" at bounding box center [203, 165] width 7 height 7
checkbox input "false"
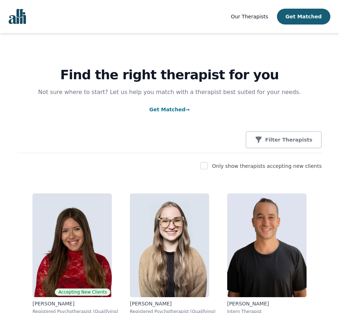
scroll to position [1406, 0]
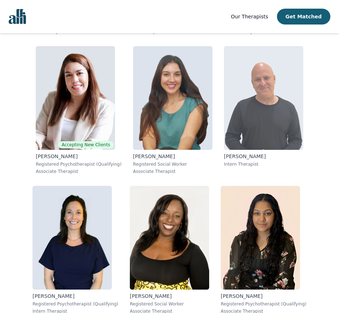
click at [256, 96] on img at bounding box center [263, 98] width 79 height 104
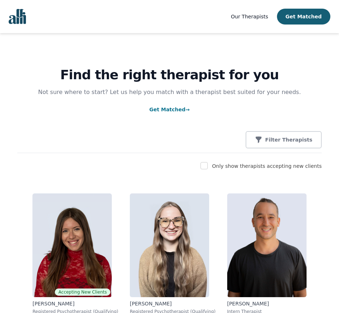
scroll to position [91, 0]
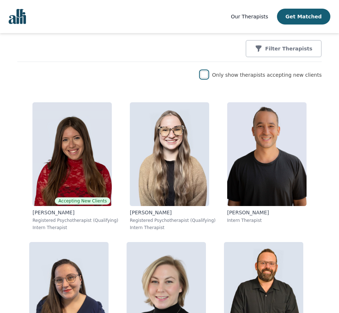
click at [208, 76] on input "checkbox" at bounding box center [203, 74] width 7 height 7
checkbox input "true"
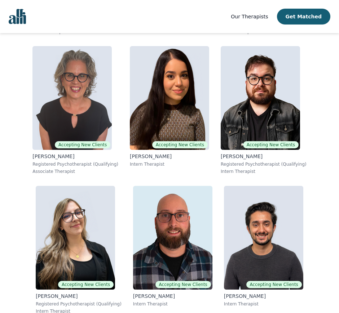
scroll to position [1406, 0]
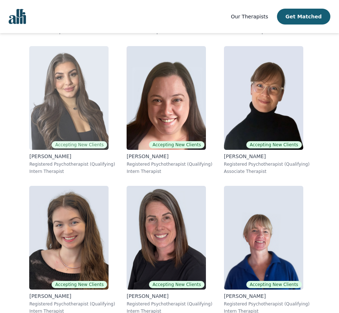
click at [88, 113] on img at bounding box center [68, 98] width 79 height 104
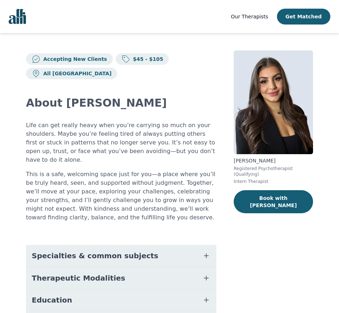
click at [264, 17] on span "Our Therapists" at bounding box center [249, 17] width 37 height 6
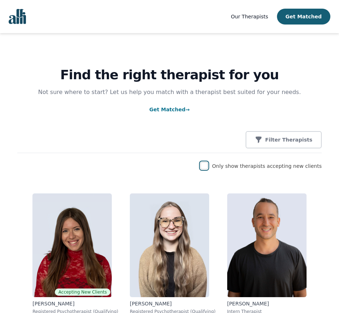
click at [208, 167] on input "checkbox" at bounding box center [203, 165] width 7 height 7
checkbox input "true"
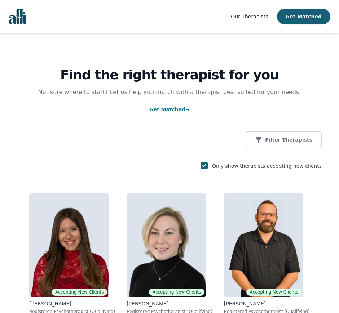
click at [208, 135] on div "Filter Therapists" at bounding box center [169, 139] width 304 height 17
click at [146, 127] on div "Find the right therapist for you Not sure where to start? Let us help you match…" at bounding box center [169, 93] width 304 height 120
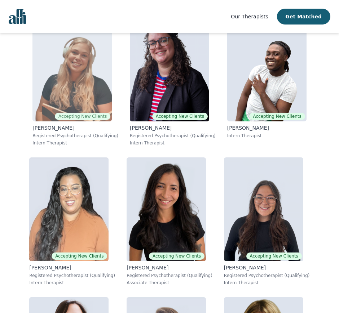
scroll to position [2271, 0]
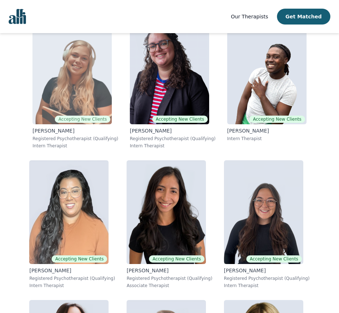
click at [81, 71] on img at bounding box center [71, 73] width 79 height 104
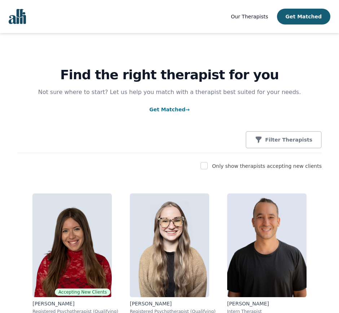
scroll to position [88, 0]
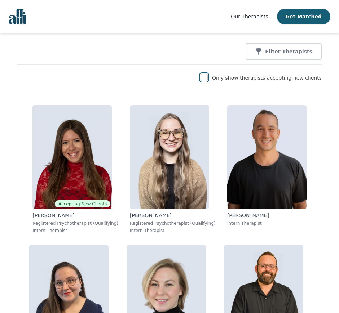
click at [208, 81] on input "checkbox" at bounding box center [203, 77] width 7 height 7
checkbox input "true"
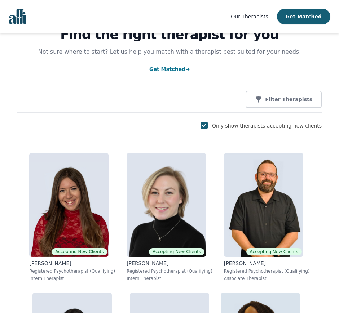
scroll to position [0, 0]
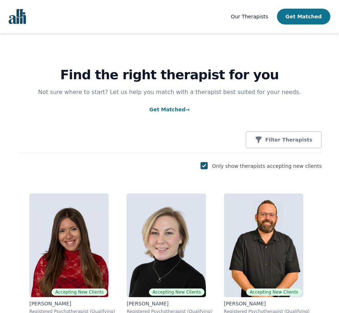
click at [294, 17] on button "Get Matched" at bounding box center [303, 17] width 53 height 16
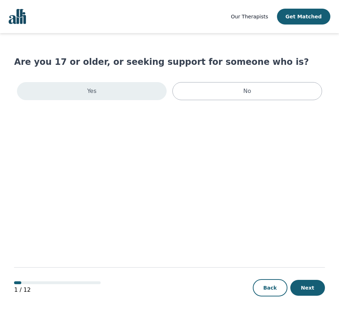
click at [123, 92] on div "Yes" at bounding box center [92, 91] width 150 height 18
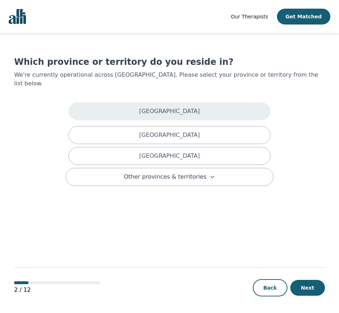
click at [127, 102] on div "[GEOGRAPHIC_DATA]" at bounding box center [169, 111] width 202 height 18
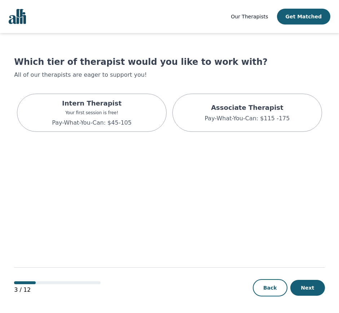
click at [127, 98] on div "Intern Therapist Your first session is free! Pay-What-You-Can: $45-105" at bounding box center [92, 113] width 150 height 38
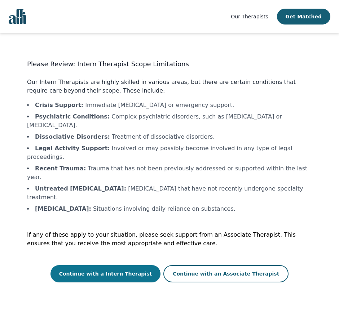
click at [136, 265] on button "Continue with a Intern Therapist" at bounding box center [105, 273] width 110 height 17
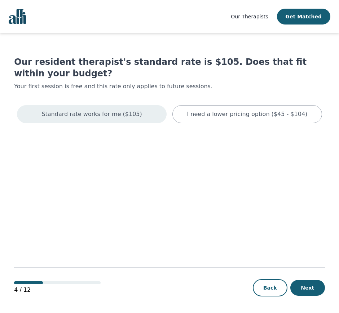
click at [138, 105] on div "Standard rate works for me ($105)" at bounding box center [92, 114] width 150 height 18
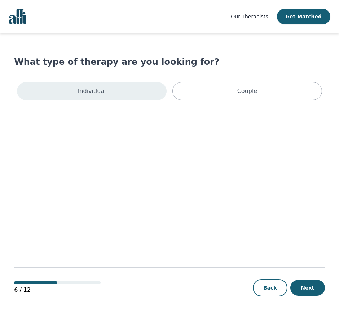
click at [136, 90] on div "Individual" at bounding box center [92, 91] width 150 height 18
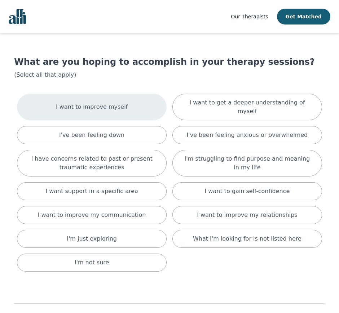
click at [133, 104] on div "I want to improve myself" at bounding box center [92, 107] width 150 height 27
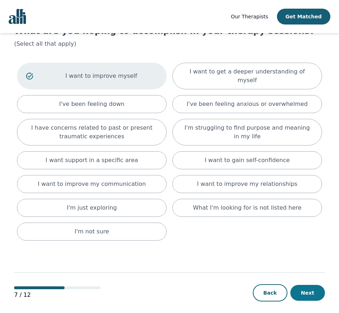
click at [315, 292] on button "Next" at bounding box center [307, 293] width 35 height 16
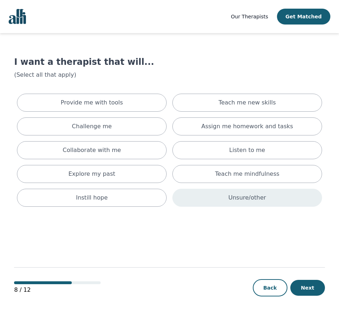
click at [243, 198] on p "Unsure/other" at bounding box center [246, 198] width 37 height 9
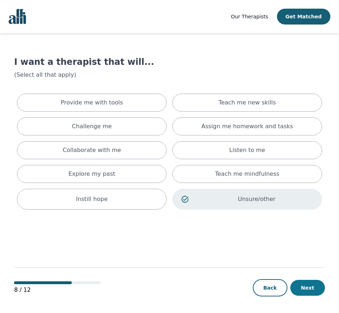
click at [312, 286] on button "Next" at bounding box center [307, 288] width 35 height 16
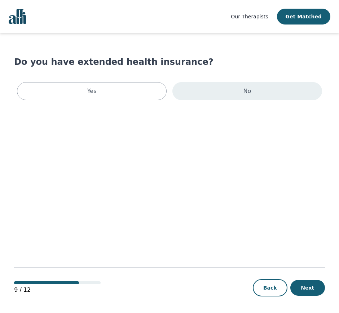
click at [217, 90] on div "No" at bounding box center [247, 91] width 150 height 18
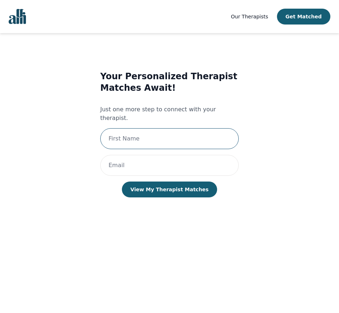
click at [161, 135] on input "text" at bounding box center [169, 138] width 138 height 21
type input "[PERSON_NAME]"
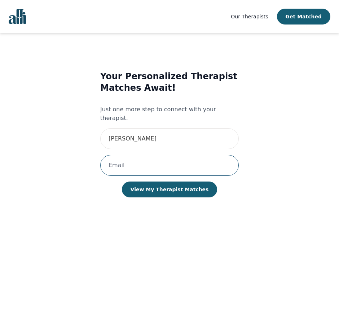
click at [160, 155] on input "email" at bounding box center [169, 165] width 138 height 21
type input "[EMAIL_ADDRESS][DOMAIN_NAME]"
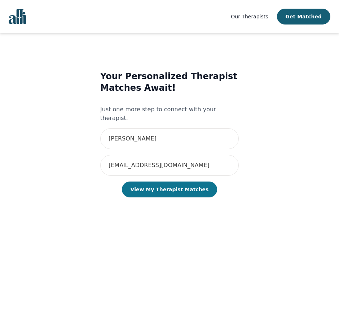
click at [175, 183] on button "View My Therapist Matches" at bounding box center [170, 190] width 96 height 16
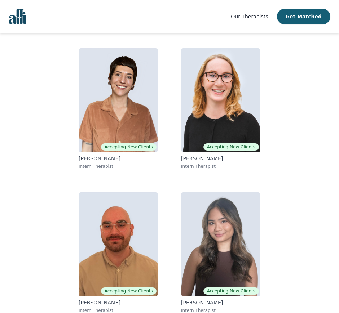
scroll to position [63, 0]
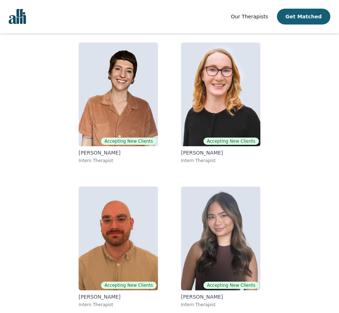
click at [304, 186] on div "Accepting New Clients [PERSON_NAME] Intern Therapist Accepting New Clients [PER…" at bounding box center [169, 175] width 277 height 277
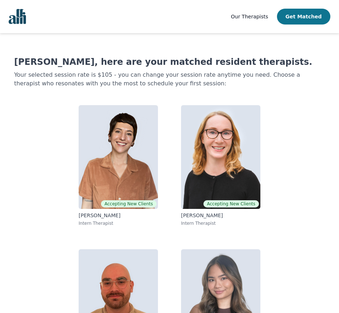
click at [302, 12] on button "Get Matched" at bounding box center [303, 17] width 53 height 16
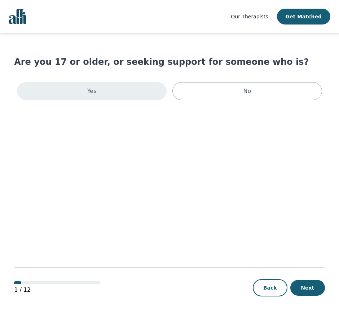
click at [118, 95] on div "Yes" at bounding box center [92, 91] width 150 height 18
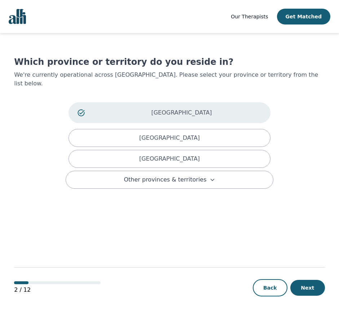
click at [124, 102] on div "[GEOGRAPHIC_DATA]" at bounding box center [169, 112] width 202 height 21
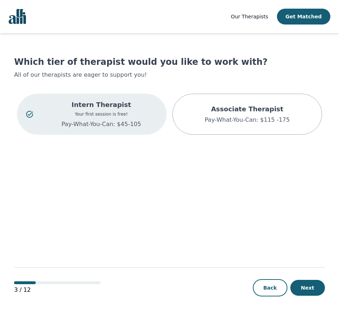
click at [116, 118] on div "Intern Therapist Your first session is free! Pay-What-You-Can: $45-105" at bounding box center [101, 114] width 112 height 29
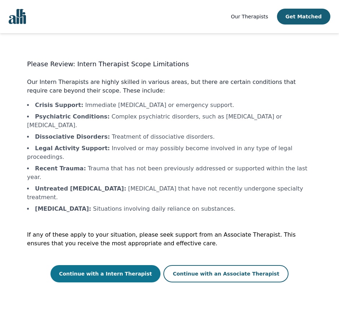
click at [107, 265] on button "Continue with a Intern Therapist" at bounding box center [105, 273] width 110 height 17
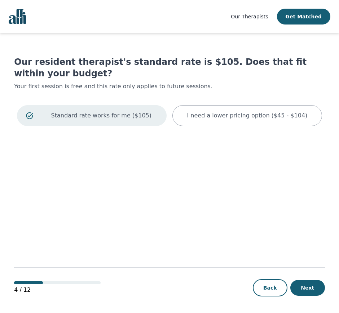
click at [115, 111] on p "Standard rate works for me ($105)" at bounding box center [101, 115] width 112 height 9
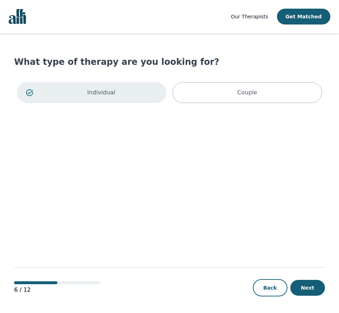
click at [116, 94] on p "Individual" at bounding box center [101, 92] width 112 height 9
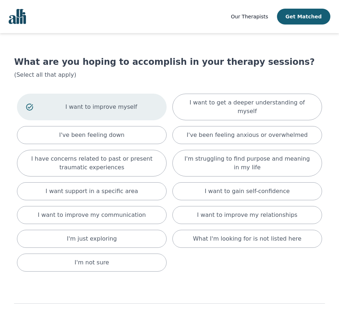
click at [121, 103] on p "I want to improve myself" at bounding box center [101, 107] width 112 height 9
click at [121, 103] on p "I want to improve myself" at bounding box center [92, 107] width 72 height 9
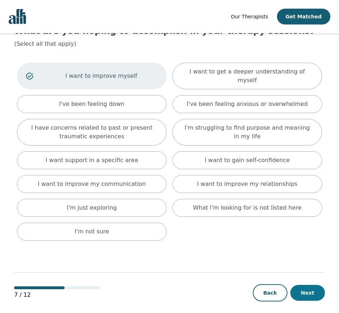
click at [312, 285] on button "Next" at bounding box center [307, 293] width 35 height 16
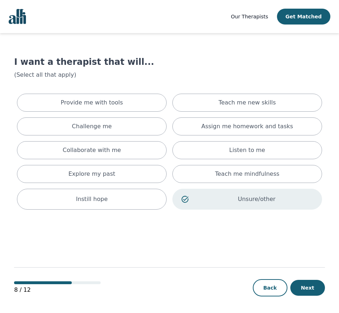
click at [259, 198] on p "Unsure/other" at bounding box center [256, 199] width 112 height 9
click at [269, 204] on div "Unsure/other" at bounding box center [247, 198] width 150 height 18
click at [306, 283] on button "Next" at bounding box center [307, 288] width 35 height 16
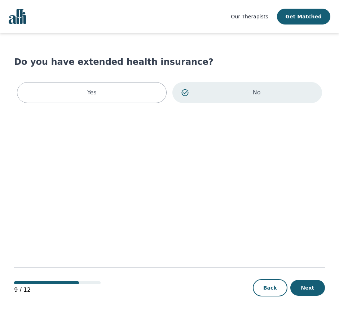
click at [216, 96] on p "No" at bounding box center [256, 92] width 112 height 9
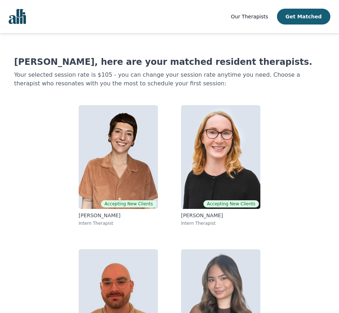
scroll to position [63, 0]
